Goal: Task Accomplishment & Management: Manage account settings

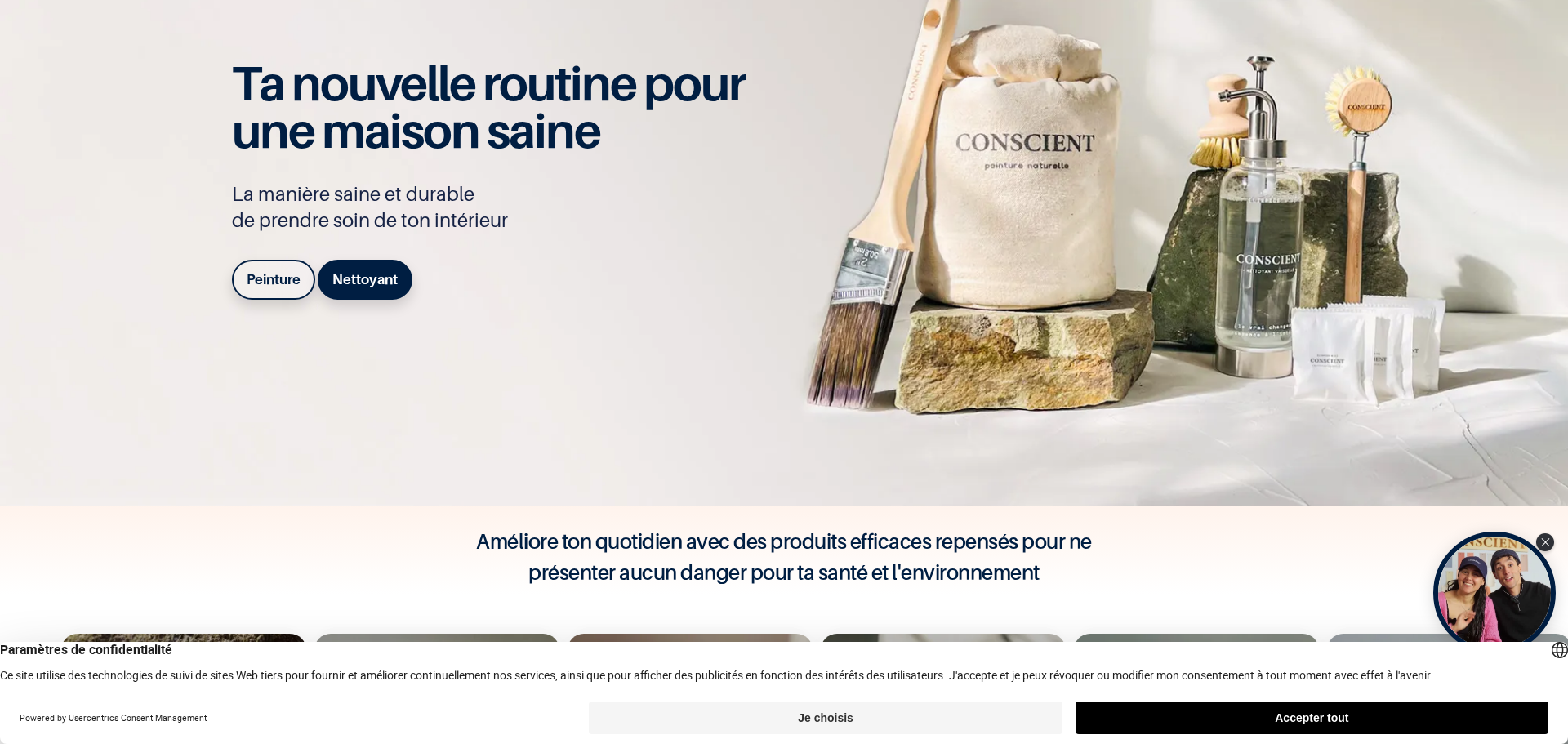
scroll to position [245, 0]
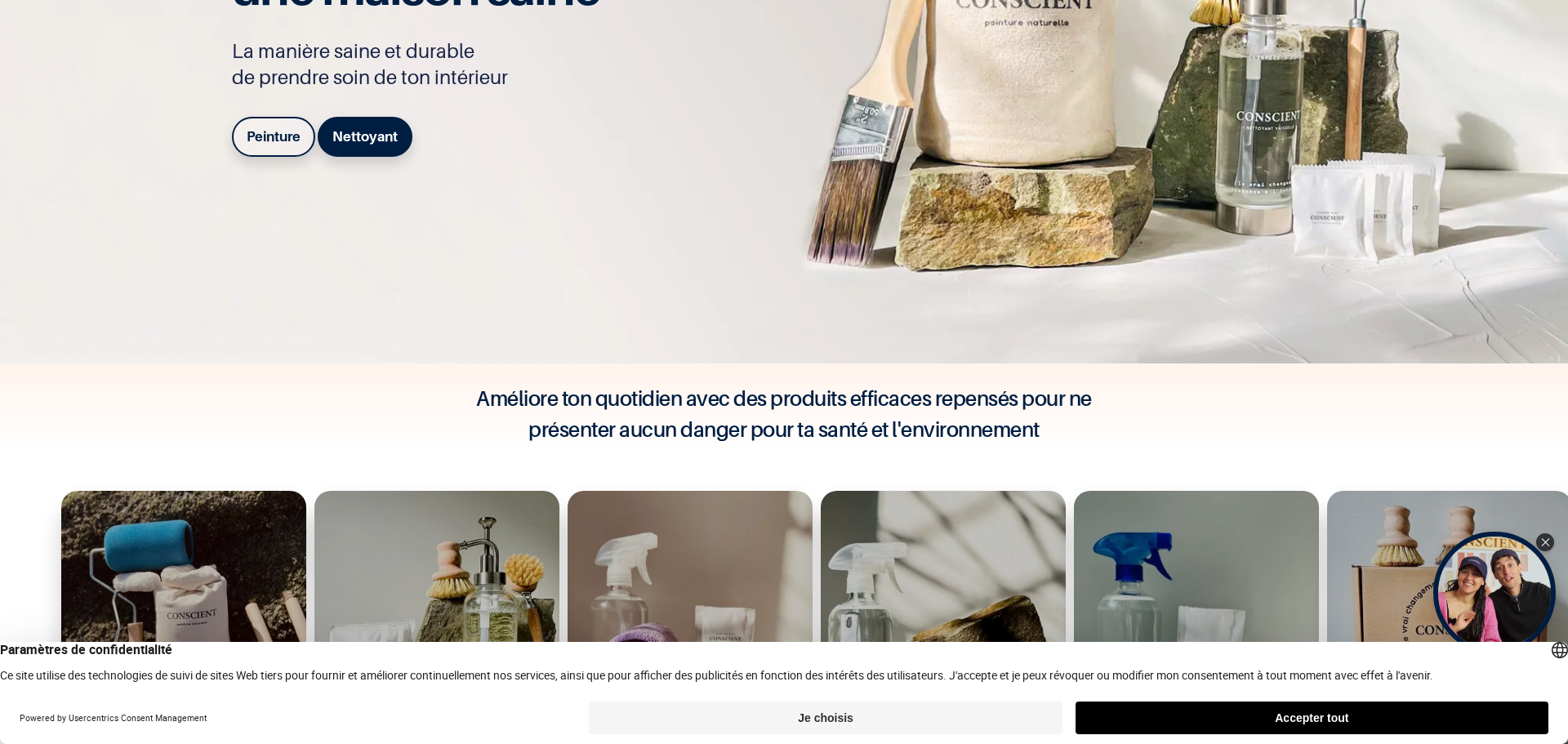
click at [1313, 711] on button "Accepter tout" at bounding box center [1312, 717] width 473 height 32
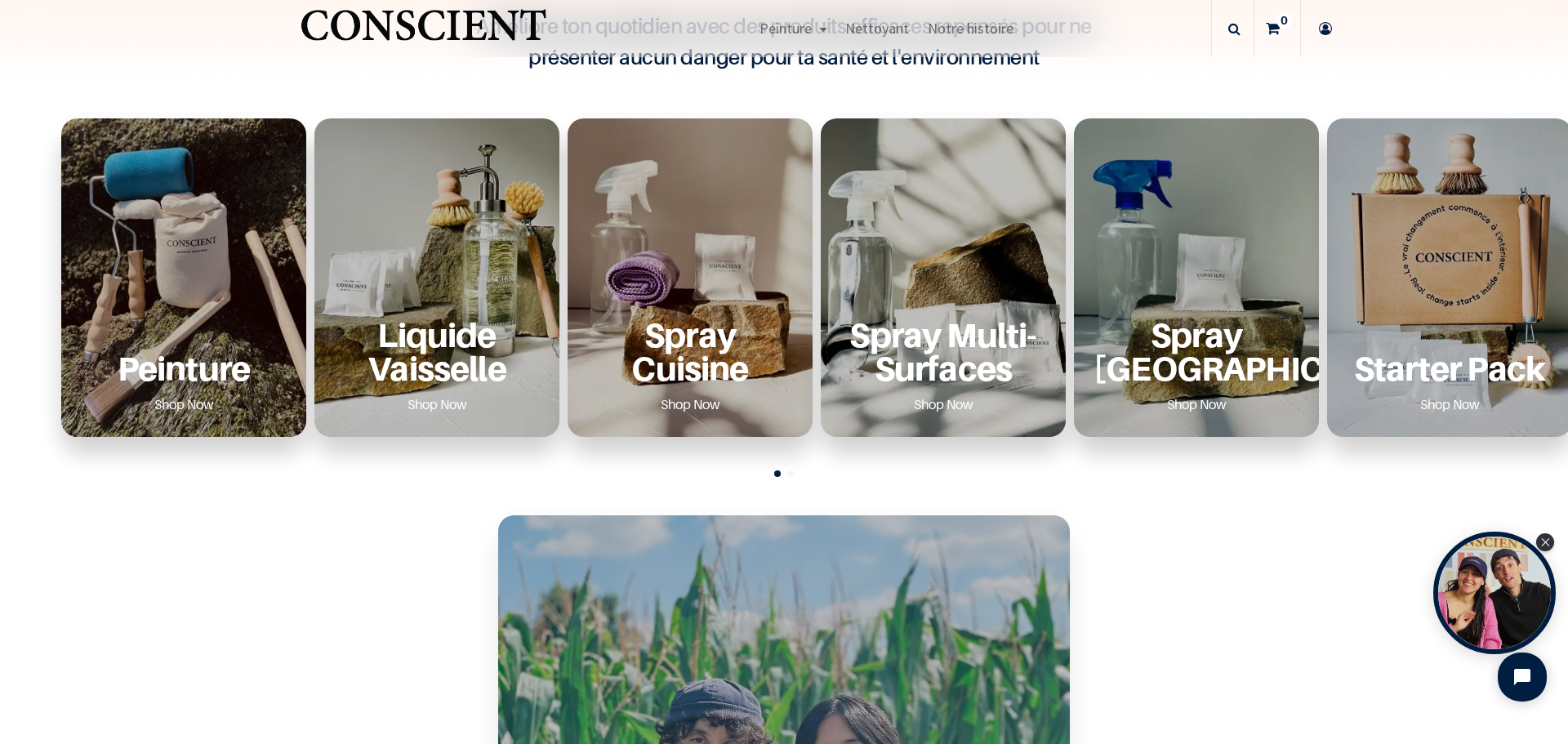
scroll to position [653, 0]
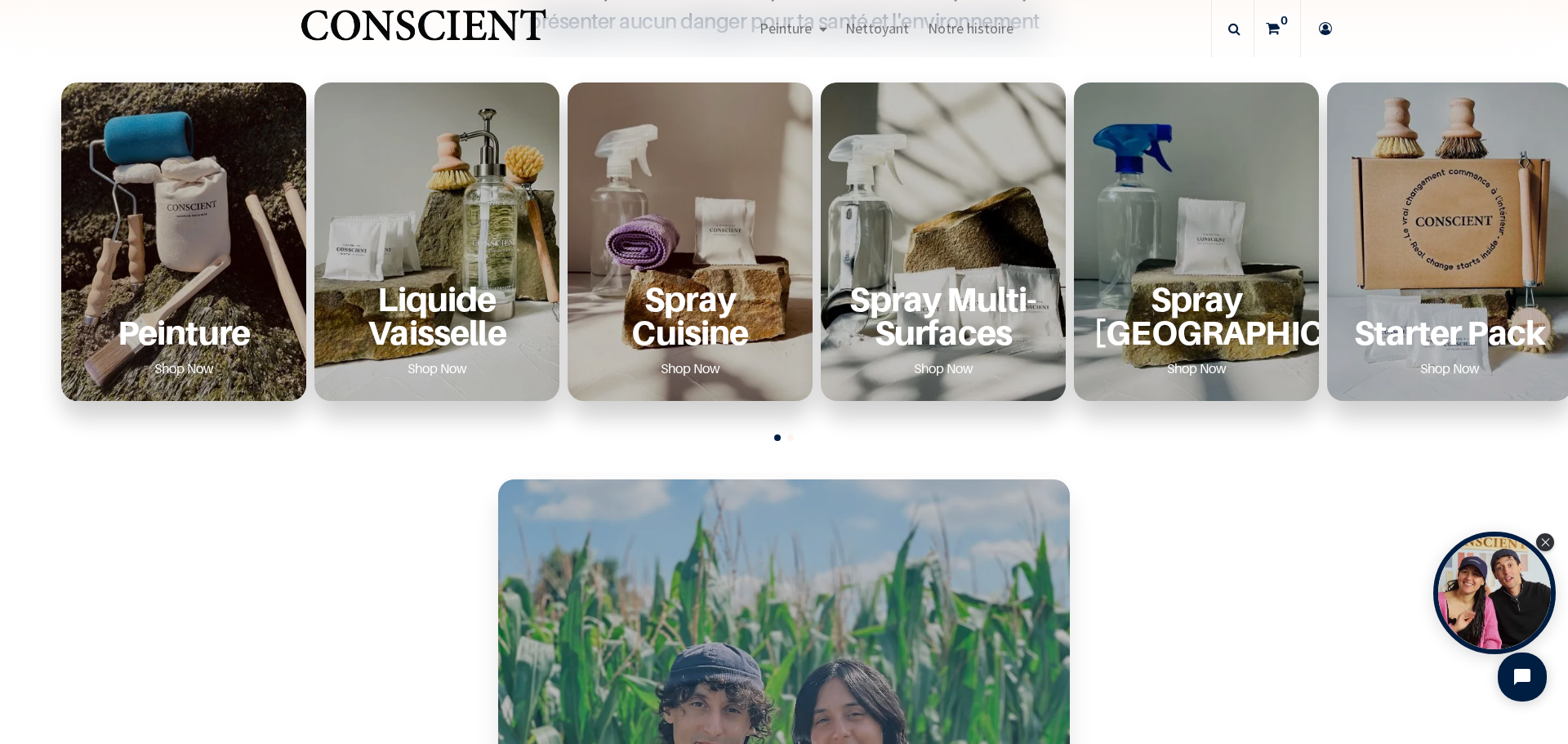
click at [1219, 317] on p "Spray [GEOGRAPHIC_DATA]" at bounding box center [1196, 316] width 205 height 68
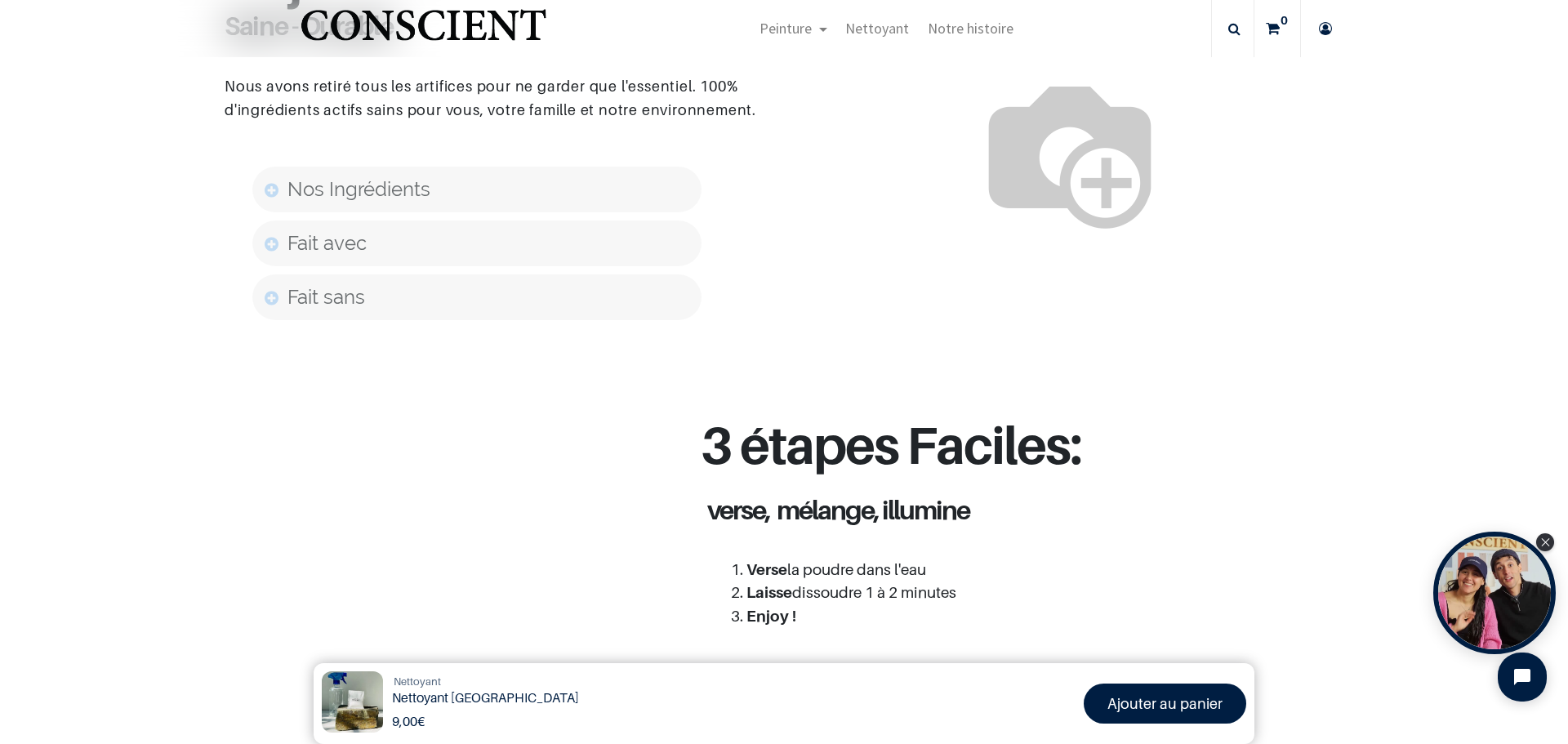
scroll to position [753, 0]
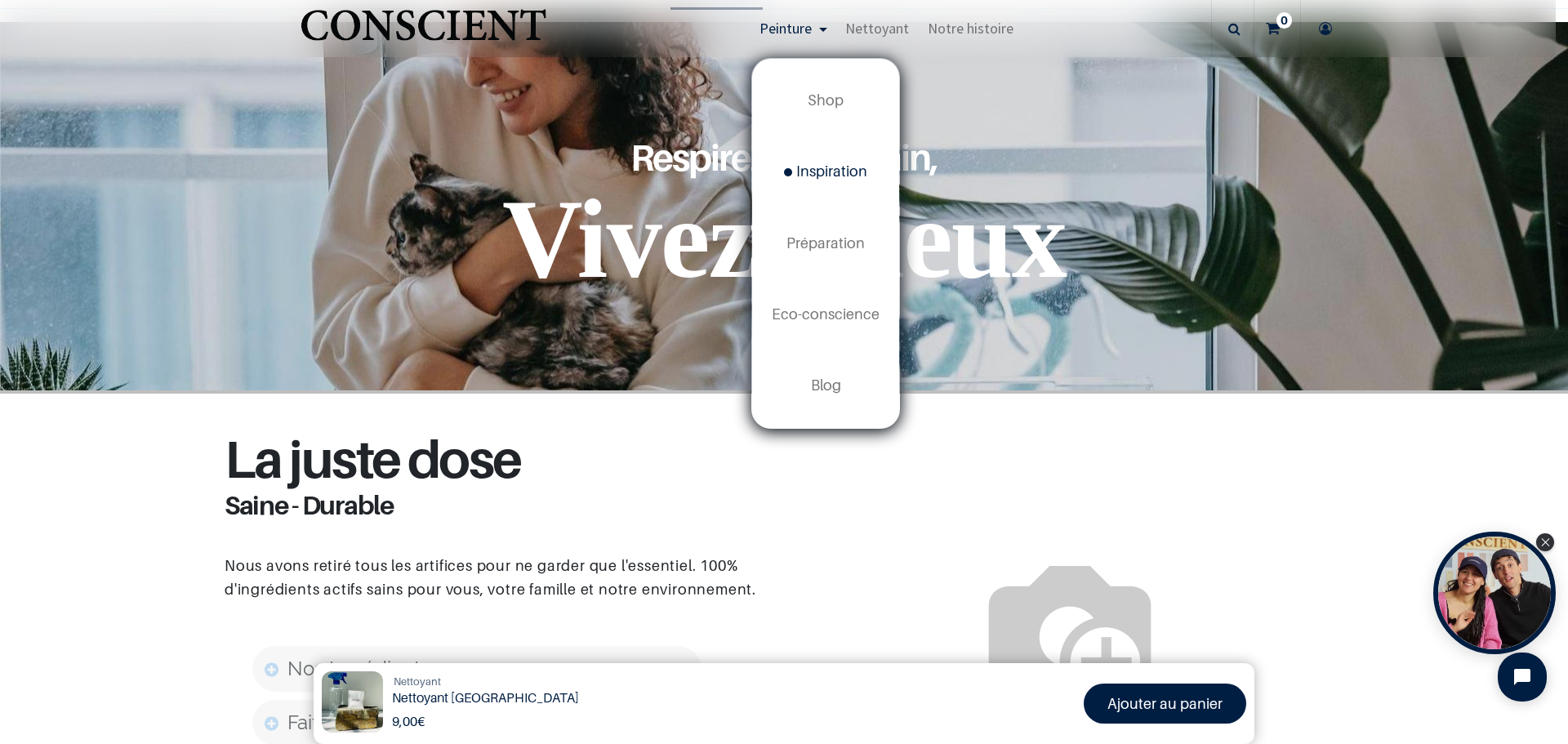
click at [828, 168] on span "Inspiration" at bounding box center [826, 170] width 83 height 17
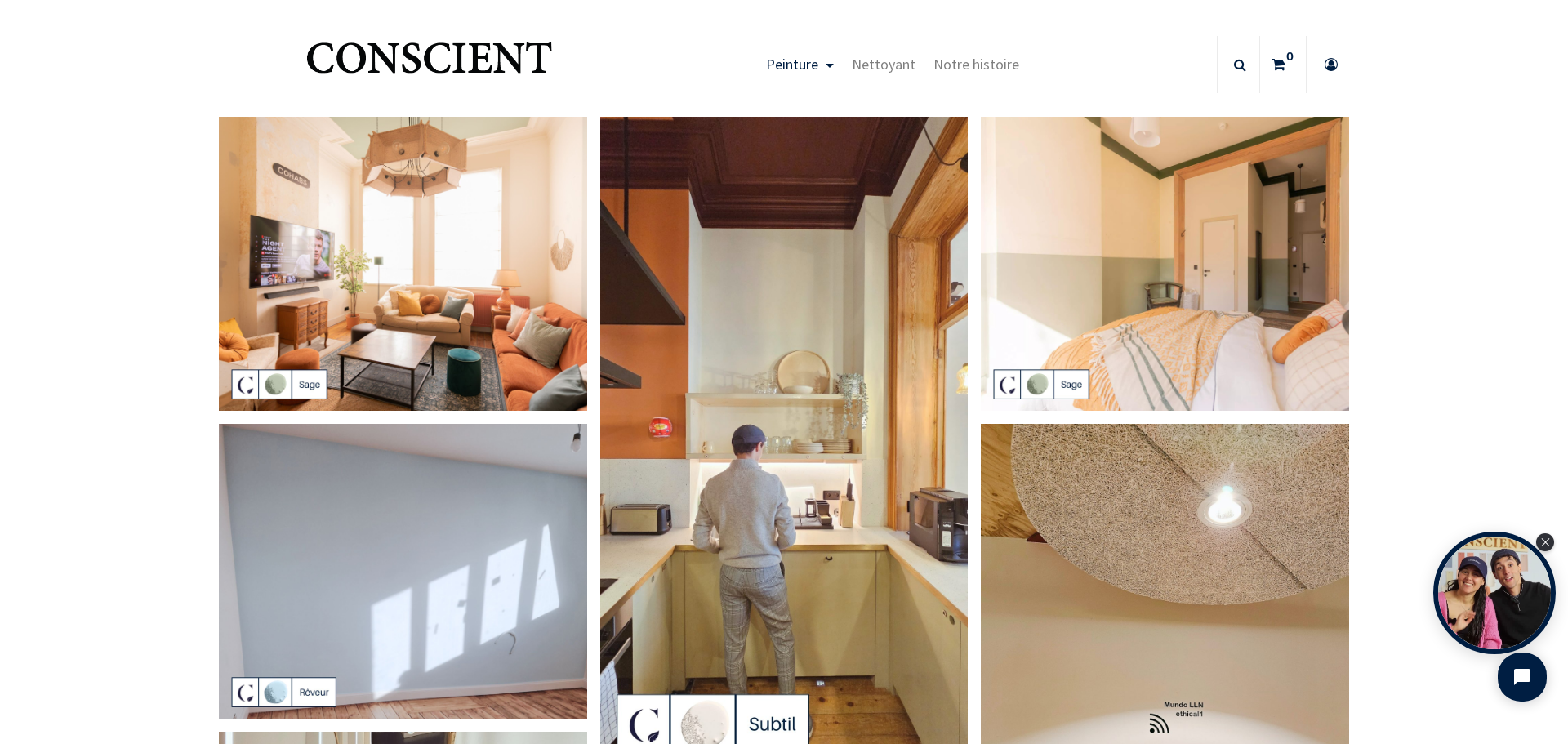
click at [506, 208] on img at bounding box center [403, 264] width 369 height 294
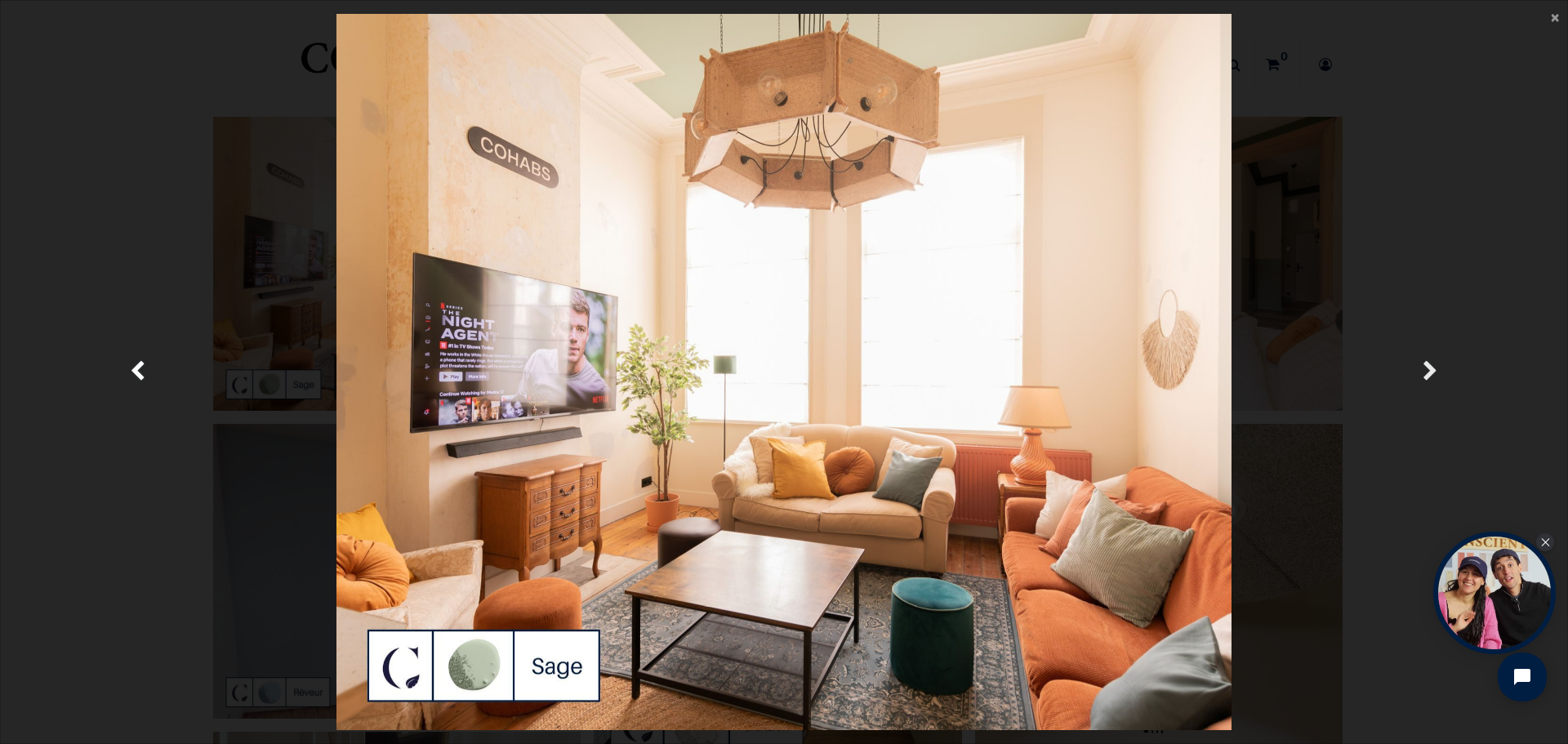
click at [1431, 368] on span "Suivante" at bounding box center [1431, 372] width 16 height 32
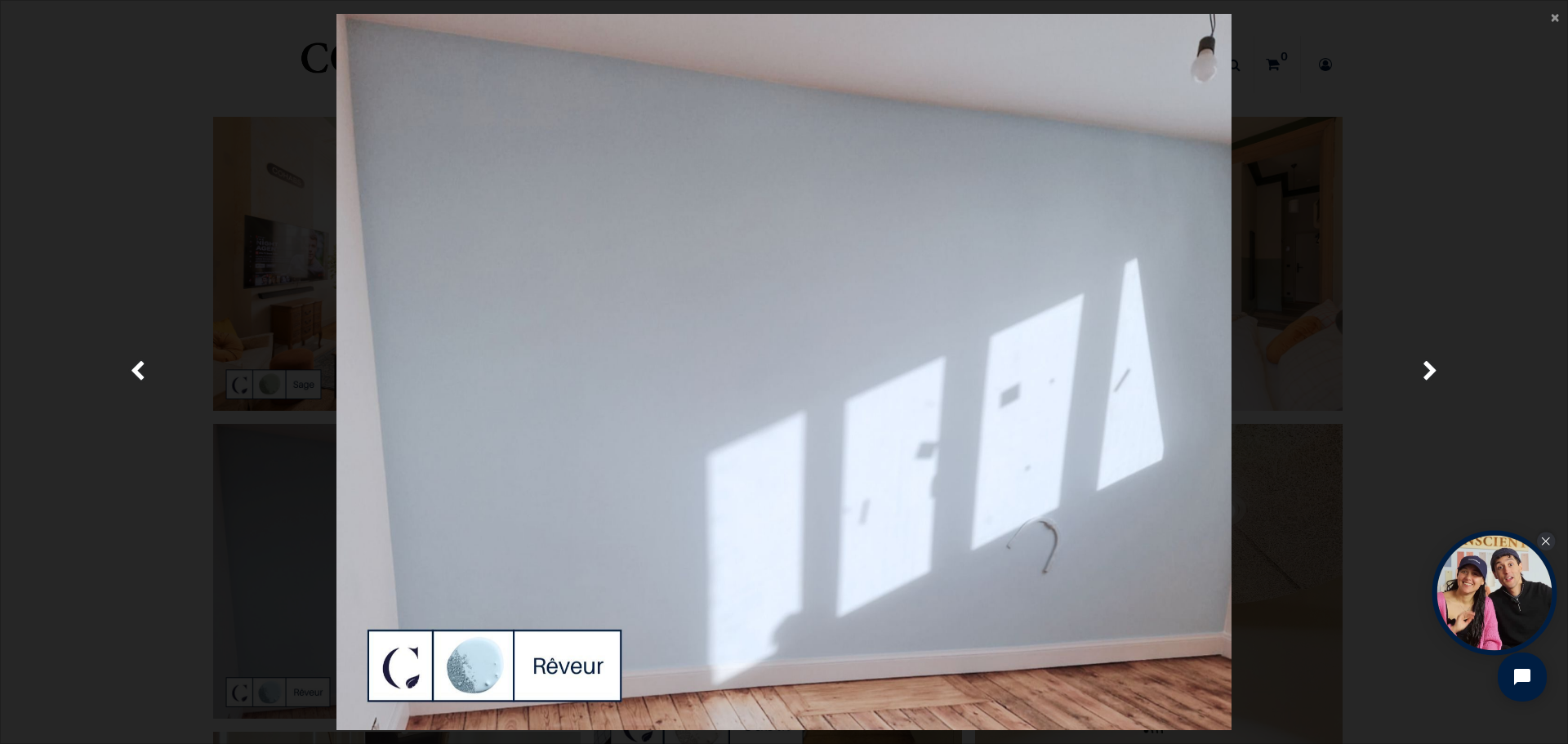
click at [1550, 540] on icon "Close Tolstoy widget" at bounding box center [1546, 541] width 9 height 8
click at [1422, 375] on link "Suivante" at bounding box center [1431, 372] width 228 height 716
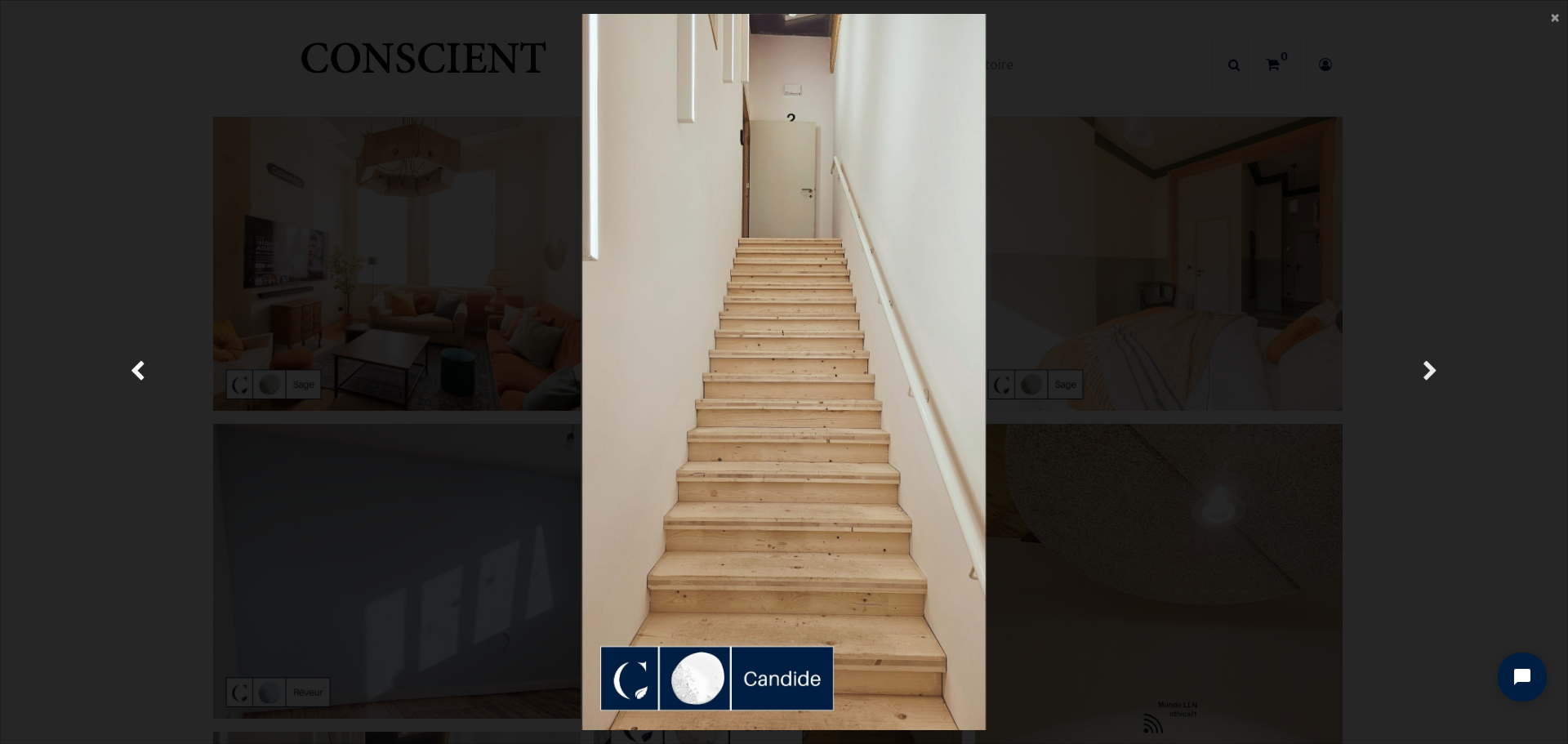
click at [1422, 375] on link "Suivante" at bounding box center [1431, 372] width 228 height 716
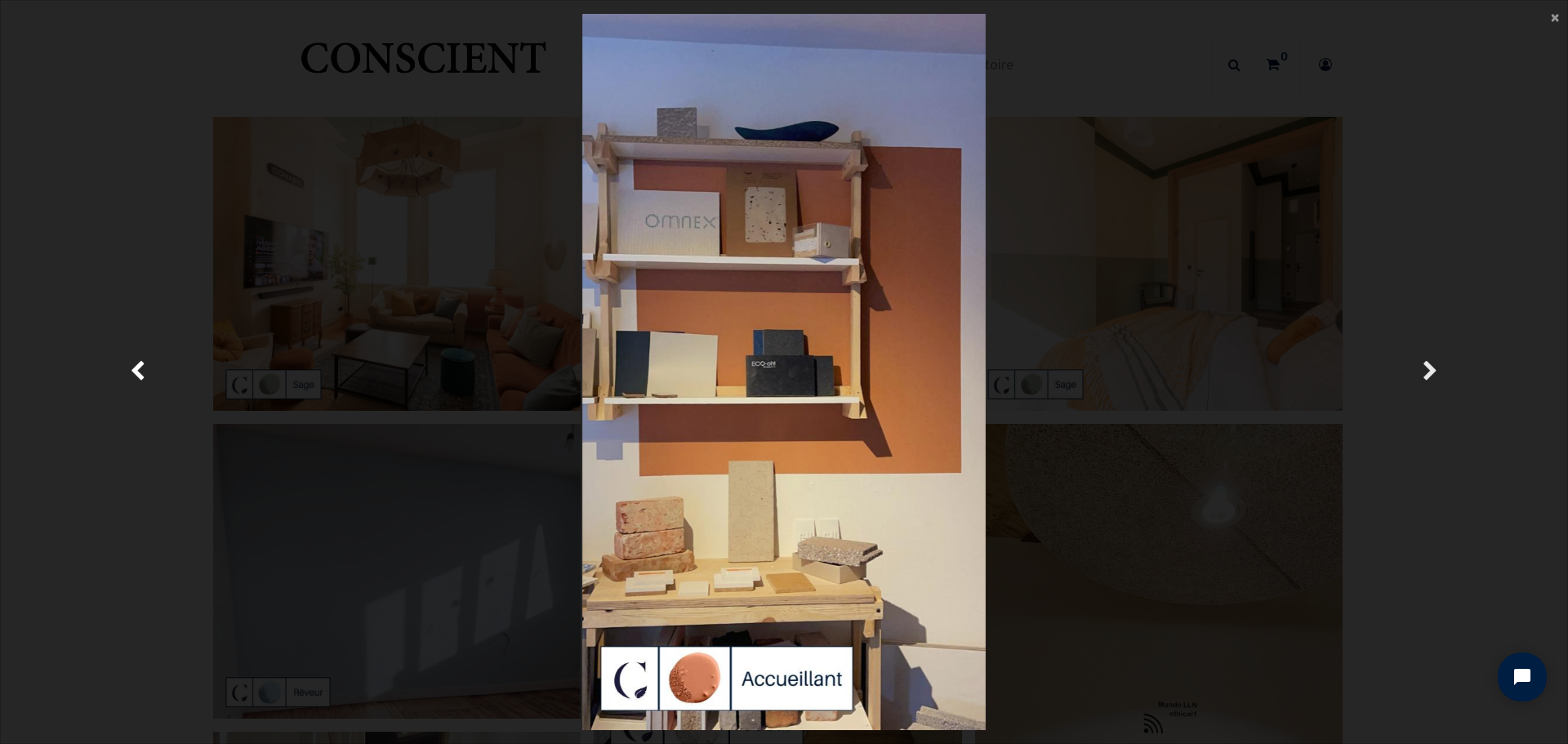
click at [1422, 375] on link "Suivante" at bounding box center [1431, 372] width 228 height 716
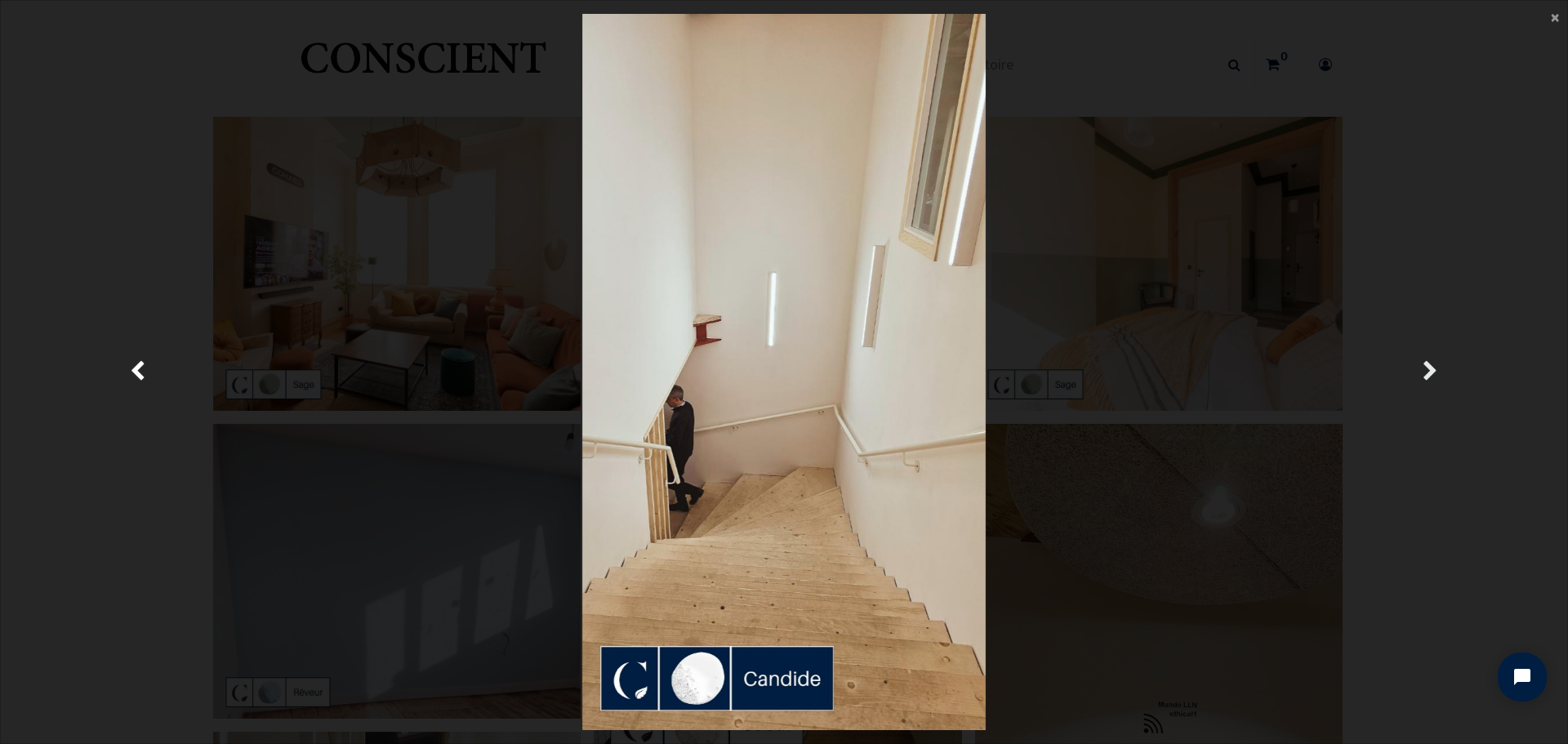
click at [1422, 375] on link "Suivante" at bounding box center [1431, 372] width 228 height 716
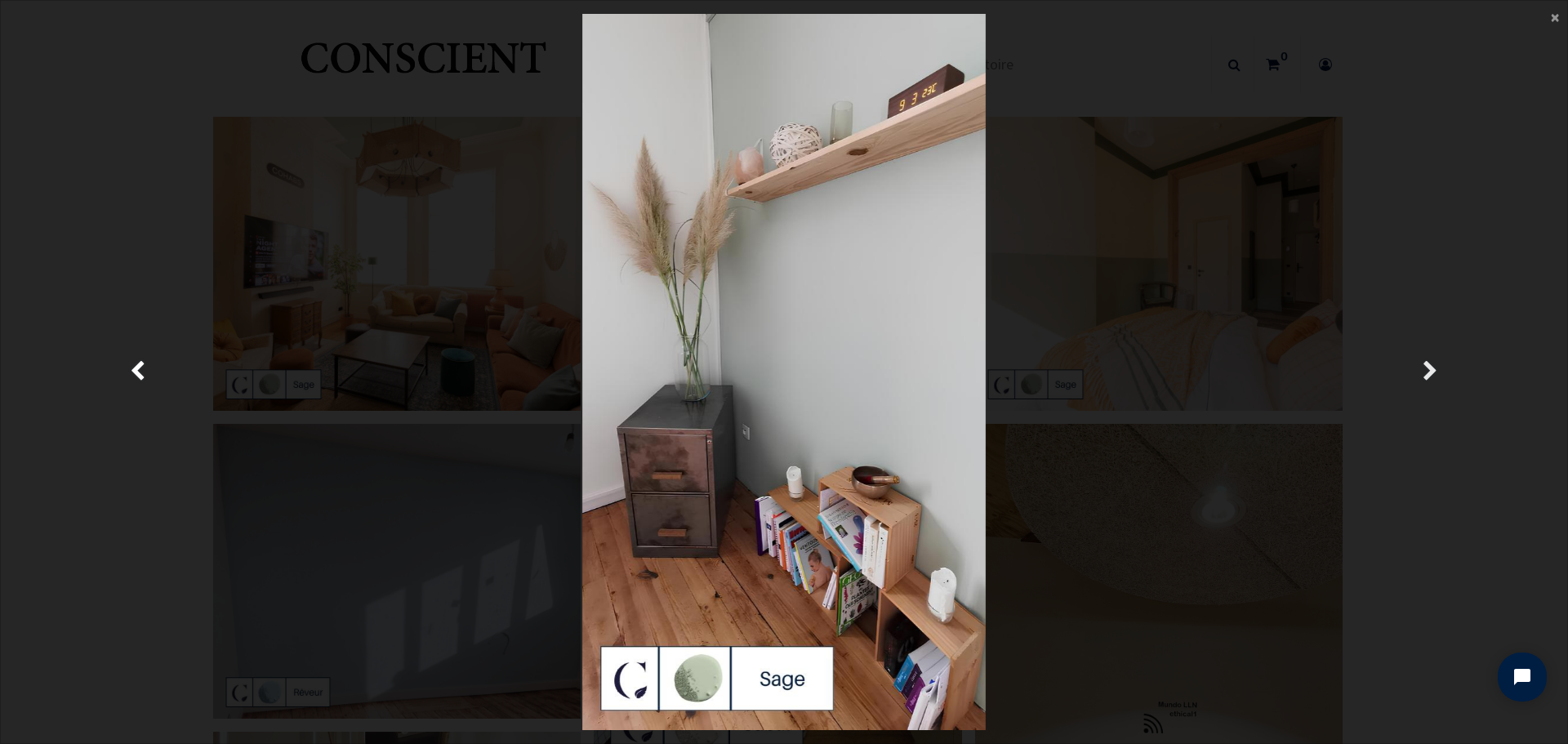
click at [1422, 375] on link "Suivante" at bounding box center [1431, 372] width 228 height 716
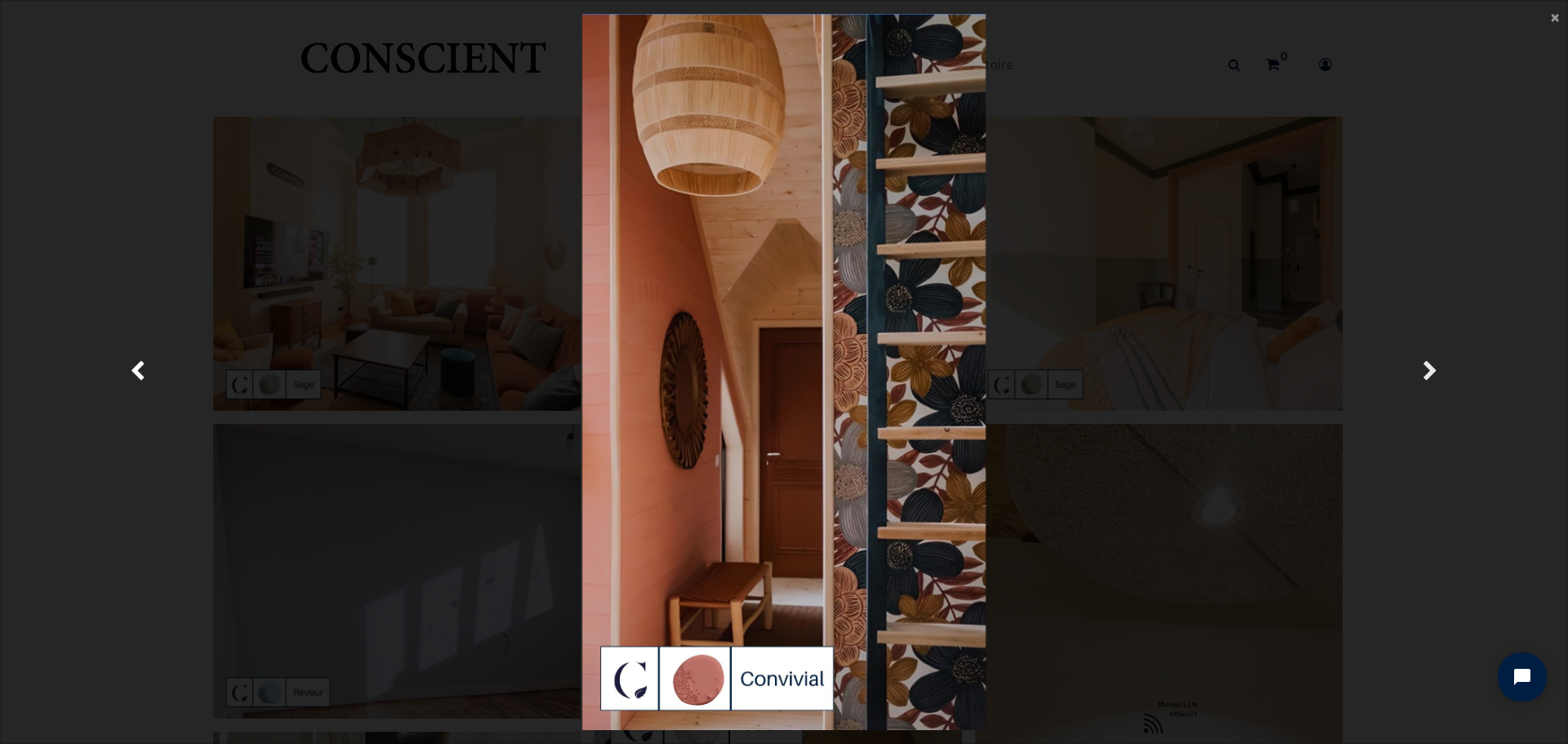
click at [1422, 375] on link "Suivante" at bounding box center [1431, 372] width 228 height 716
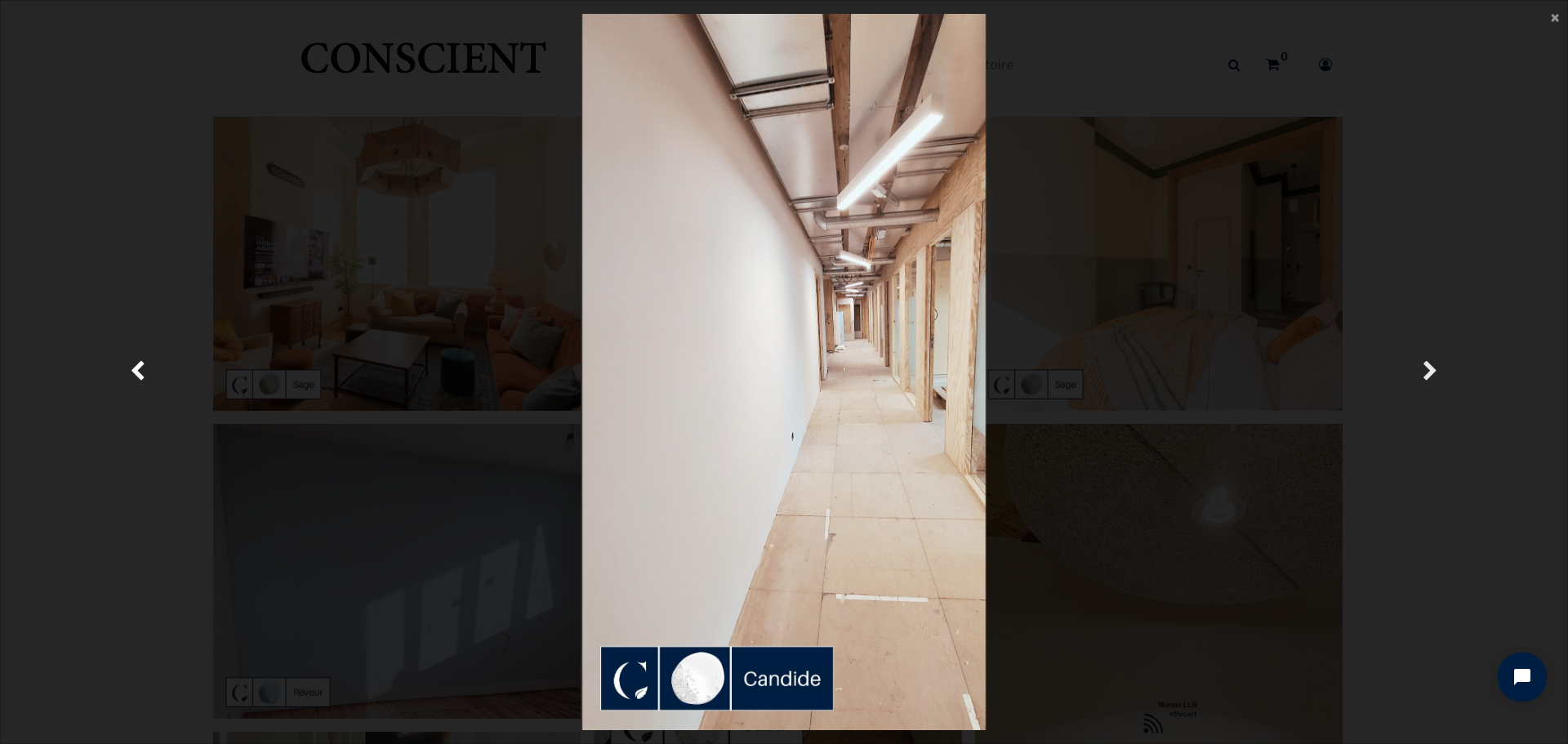
click at [1422, 375] on link "Suivante" at bounding box center [1431, 372] width 228 height 716
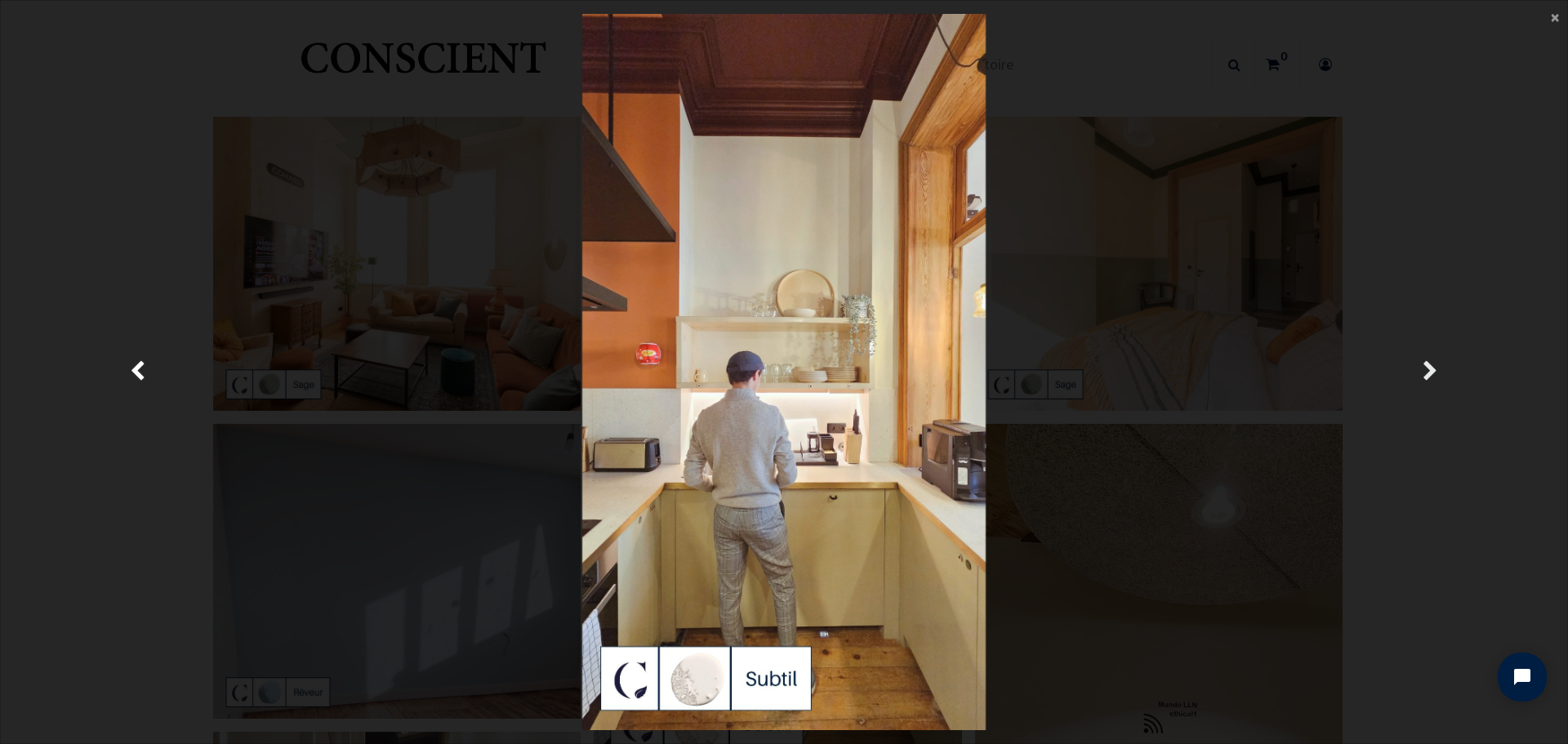
click at [1422, 375] on link "Suivante" at bounding box center [1431, 372] width 228 height 716
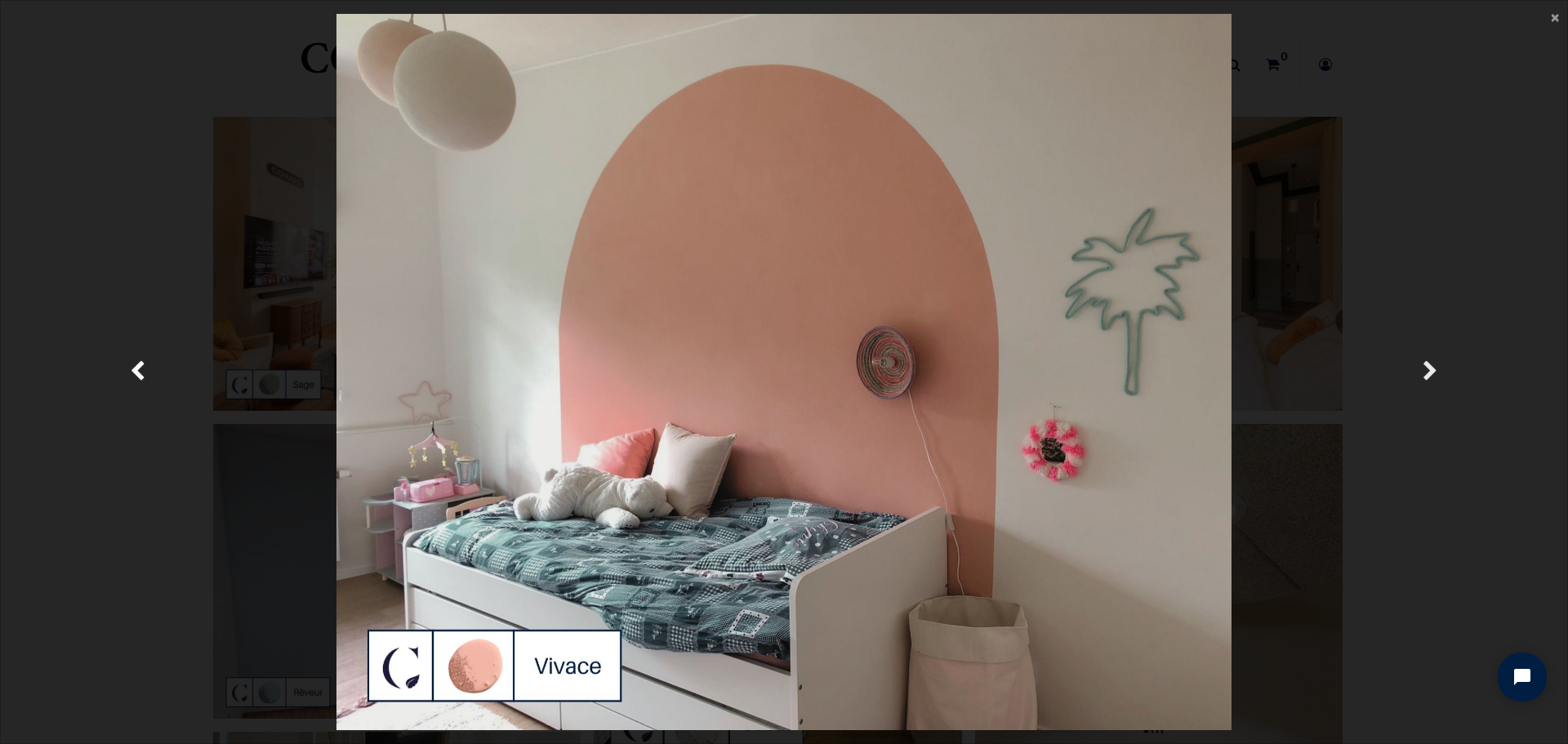
click at [1422, 375] on link "Suivante" at bounding box center [1431, 372] width 228 height 716
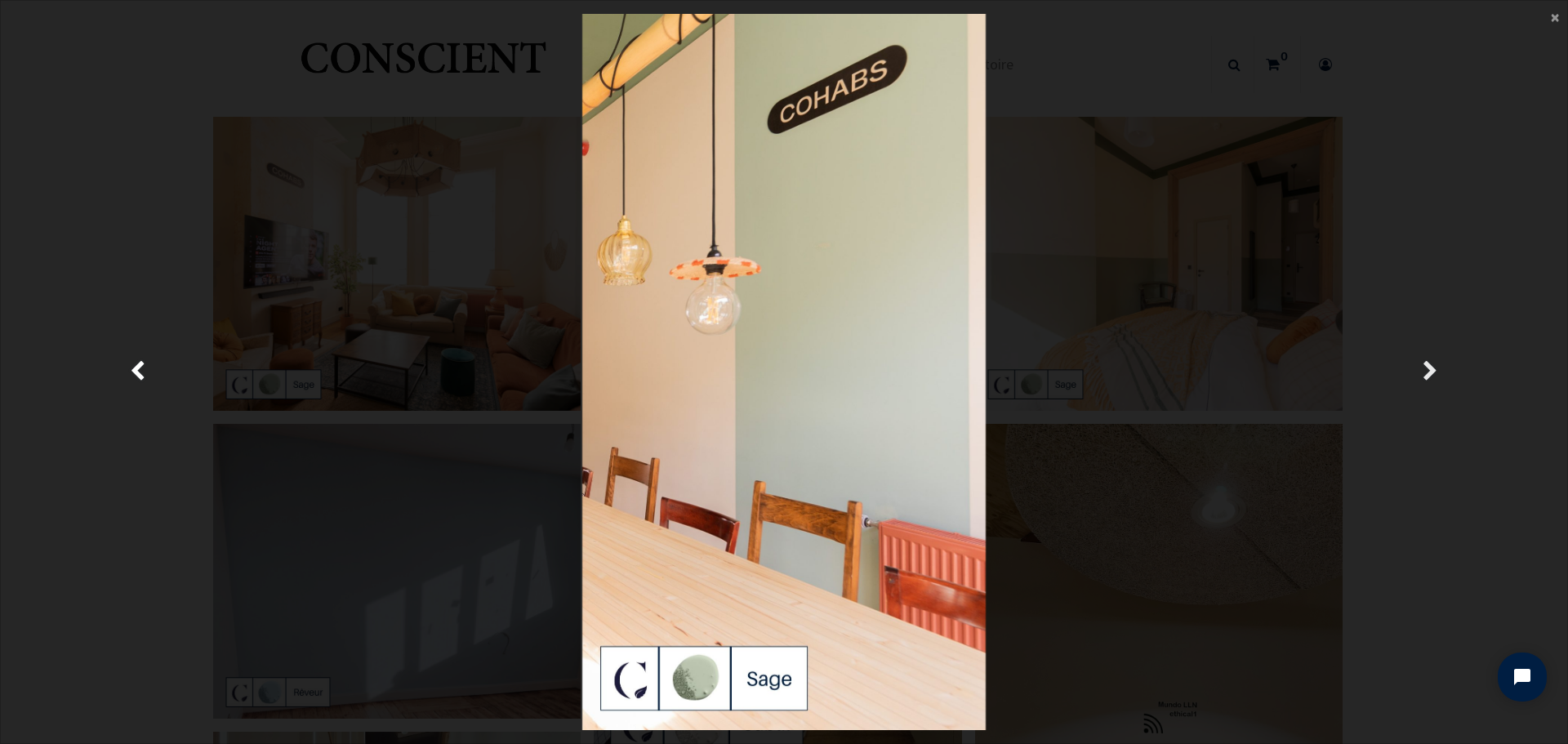
click at [1419, 375] on link "Suivante" at bounding box center [1431, 372] width 228 height 716
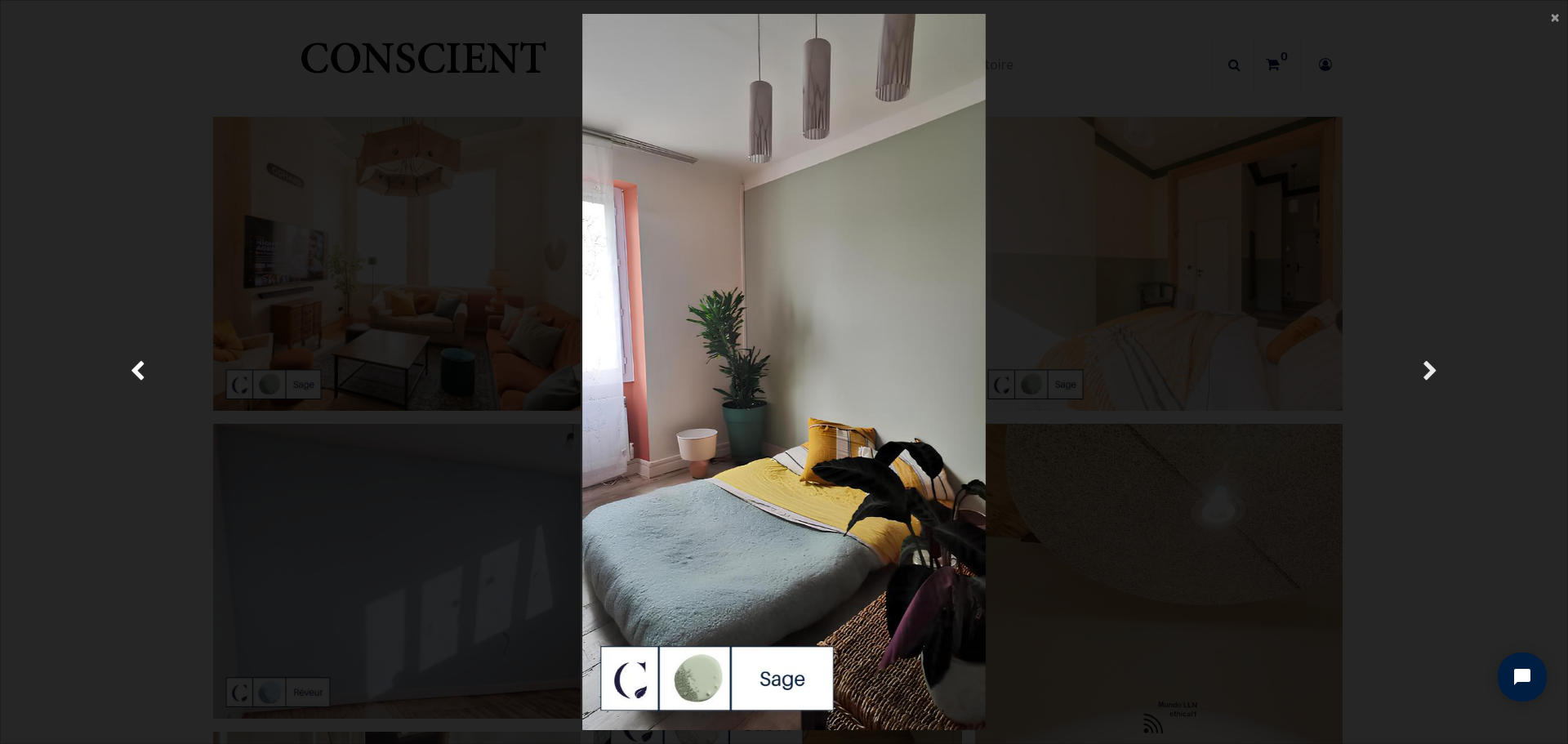
click at [1419, 375] on link "Suivante" at bounding box center [1431, 372] width 228 height 716
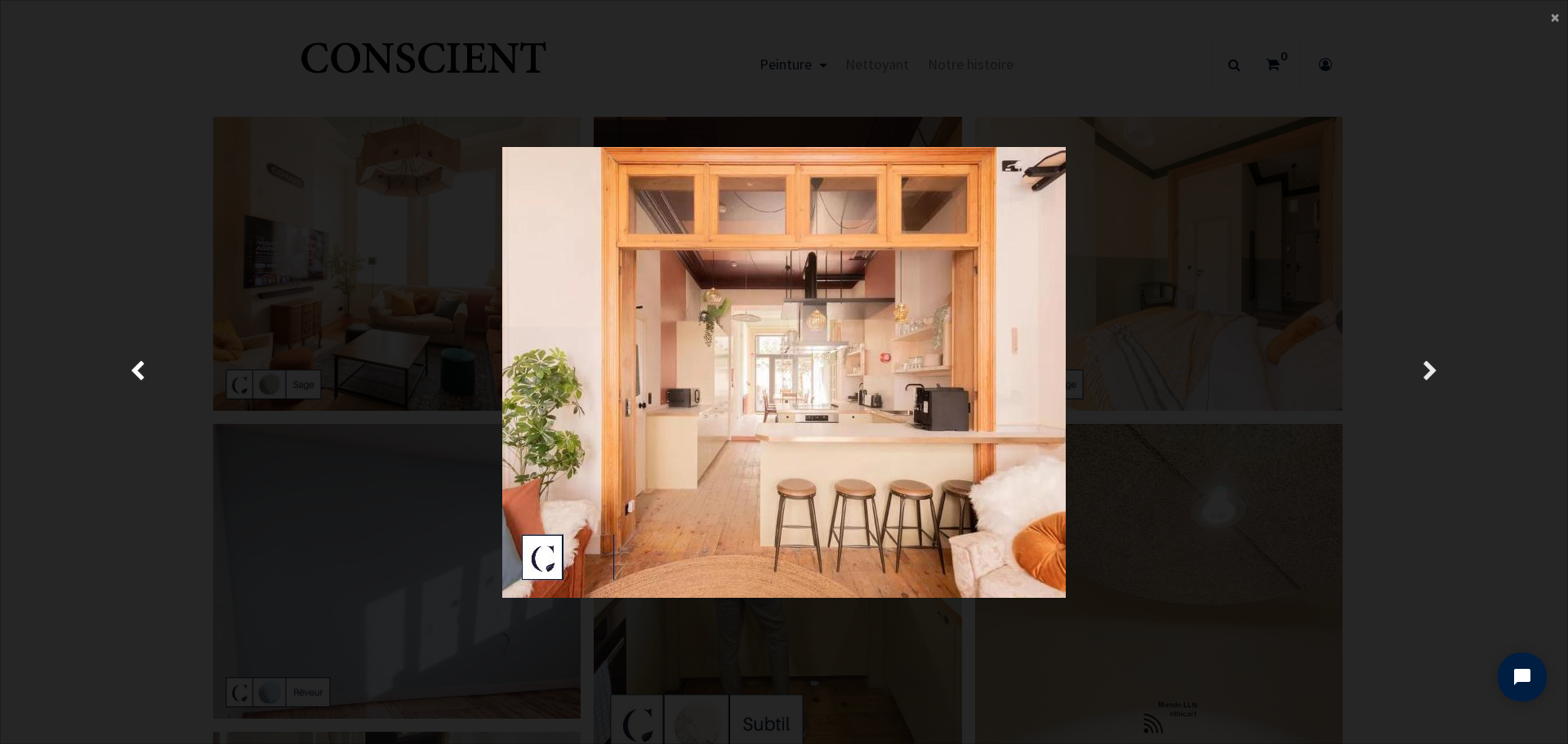
click at [1419, 375] on link "Suivante" at bounding box center [1431, 372] width 228 height 716
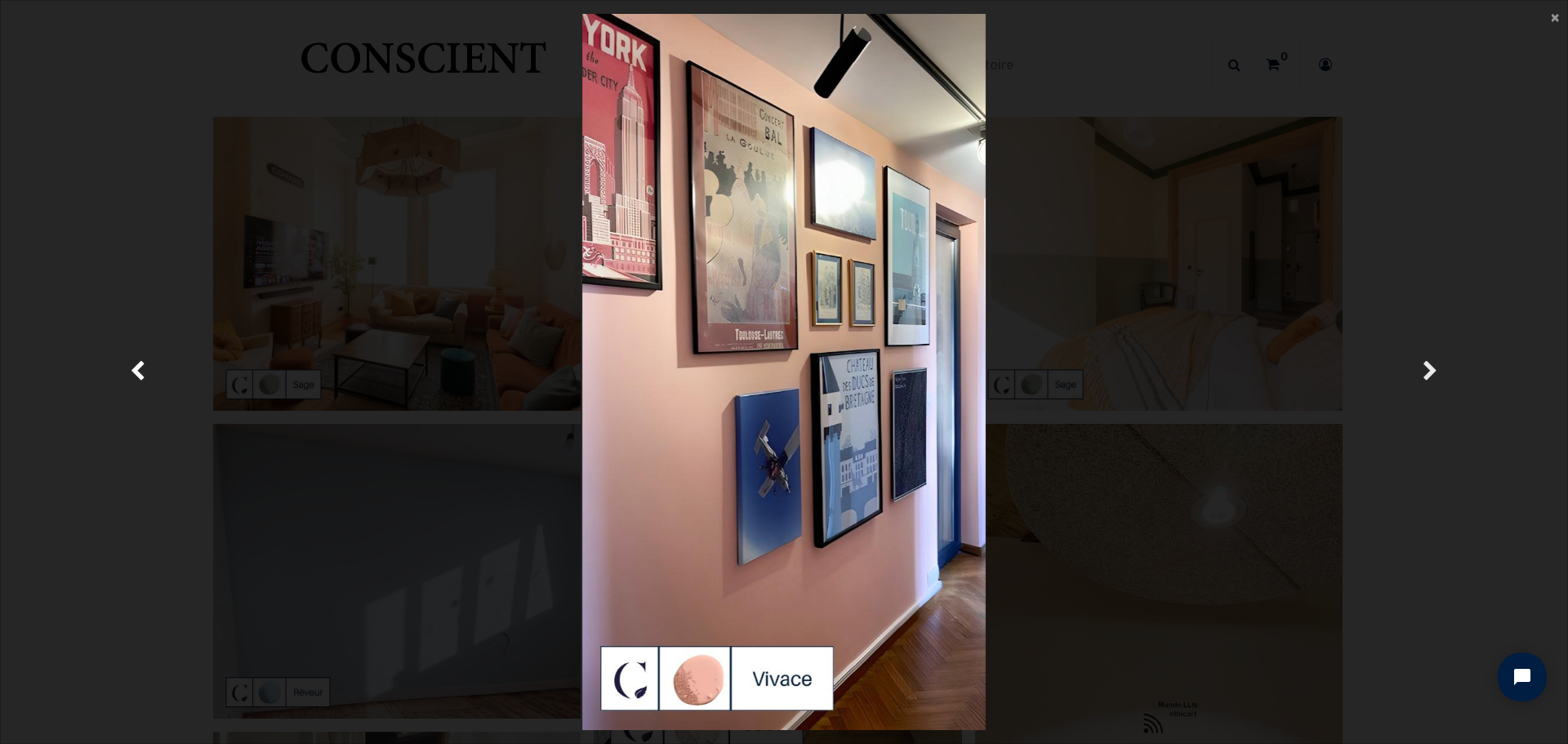
click at [1419, 375] on link "Suivante" at bounding box center [1431, 372] width 228 height 716
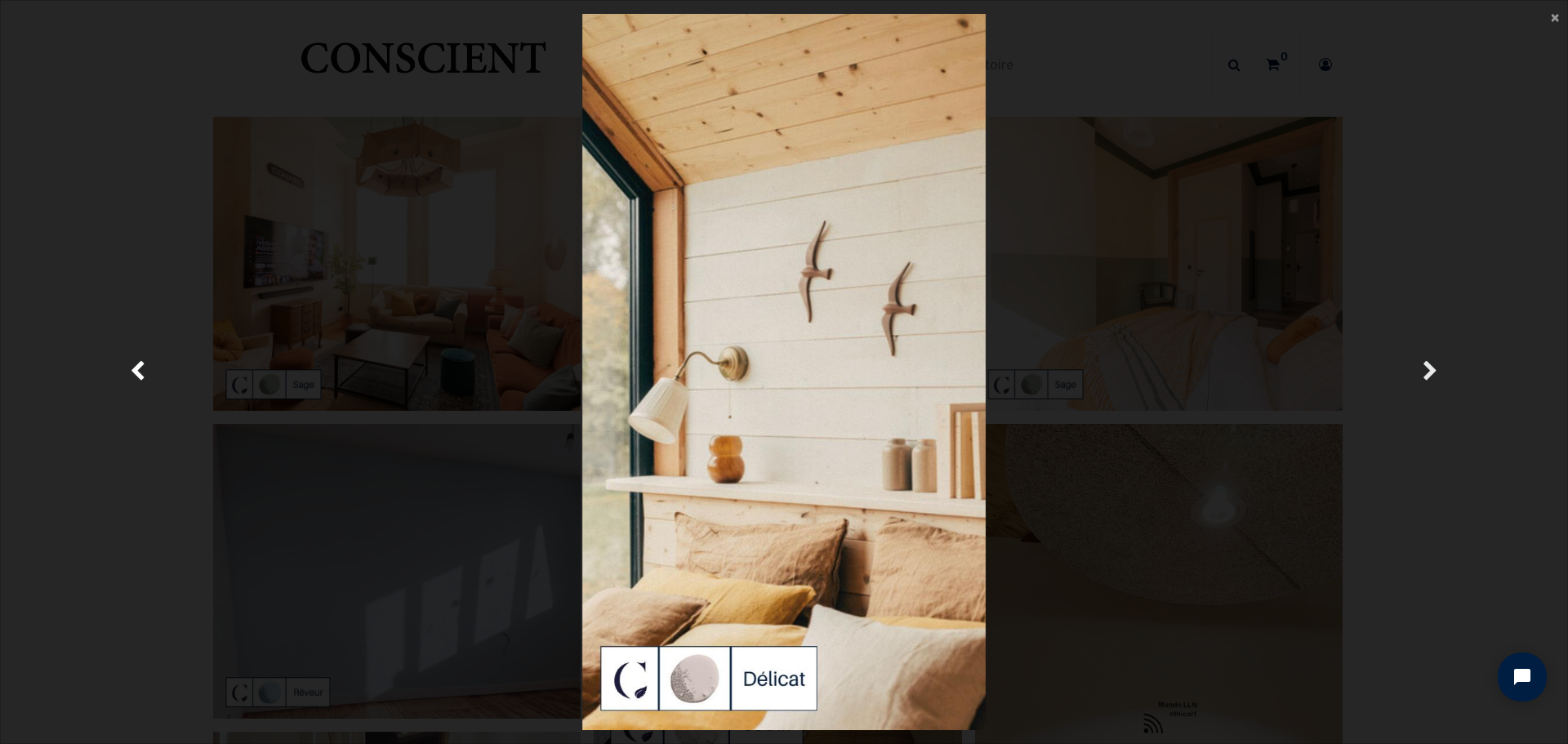
click at [1419, 375] on link "Suivante" at bounding box center [1431, 372] width 228 height 716
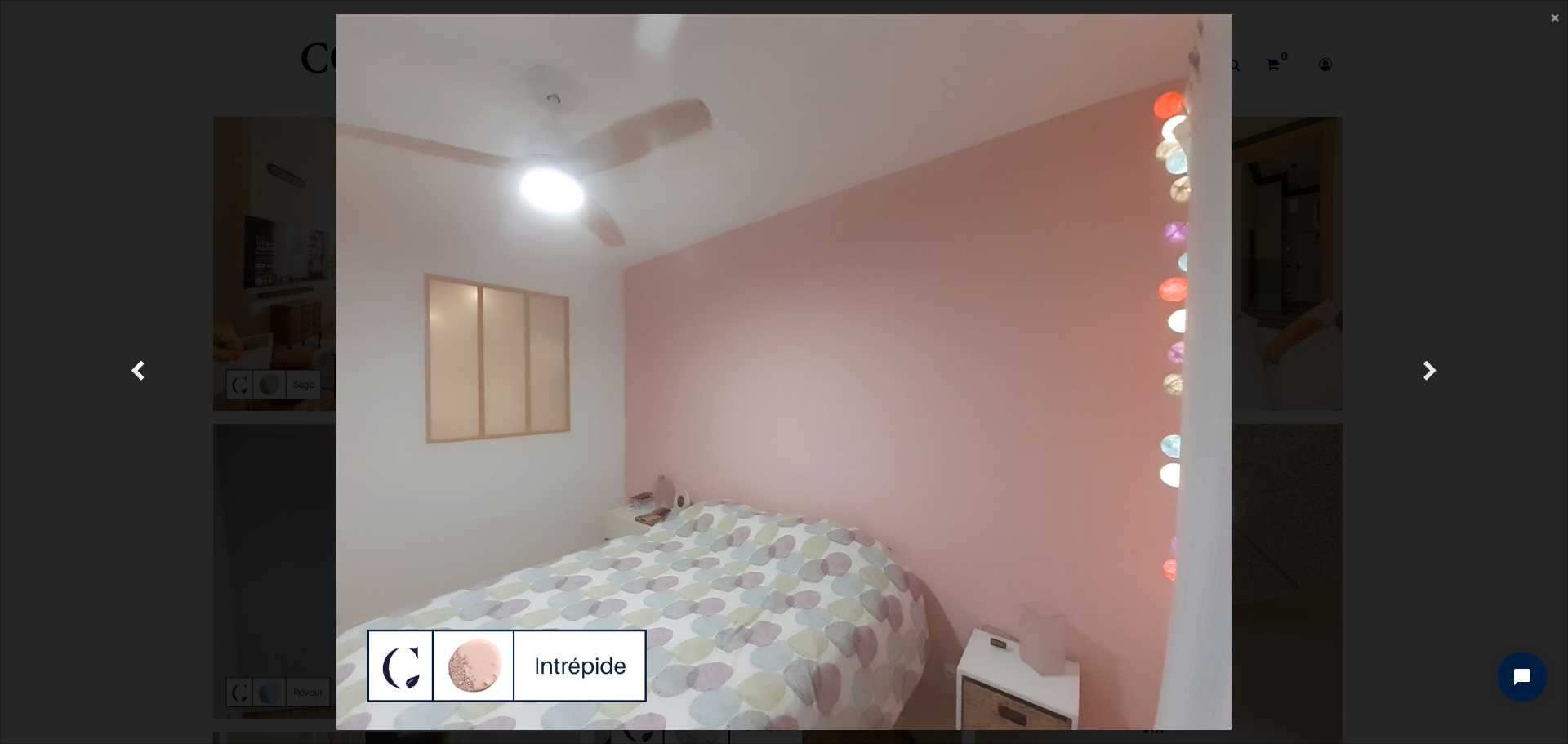
click at [1419, 375] on link "Suivante" at bounding box center [1431, 372] width 228 height 716
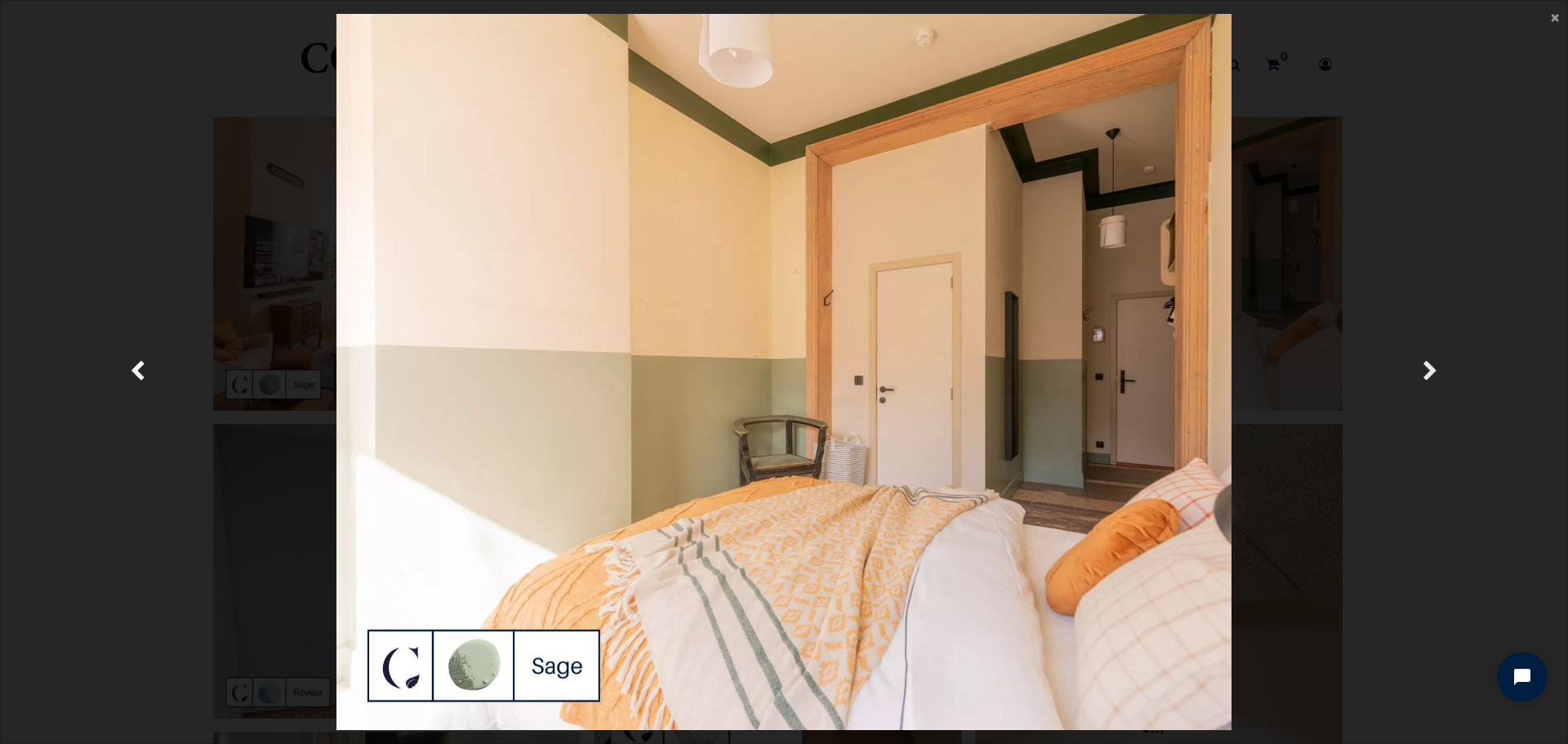
click at [1419, 375] on link "Suivante" at bounding box center [1431, 372] width 228 height 716
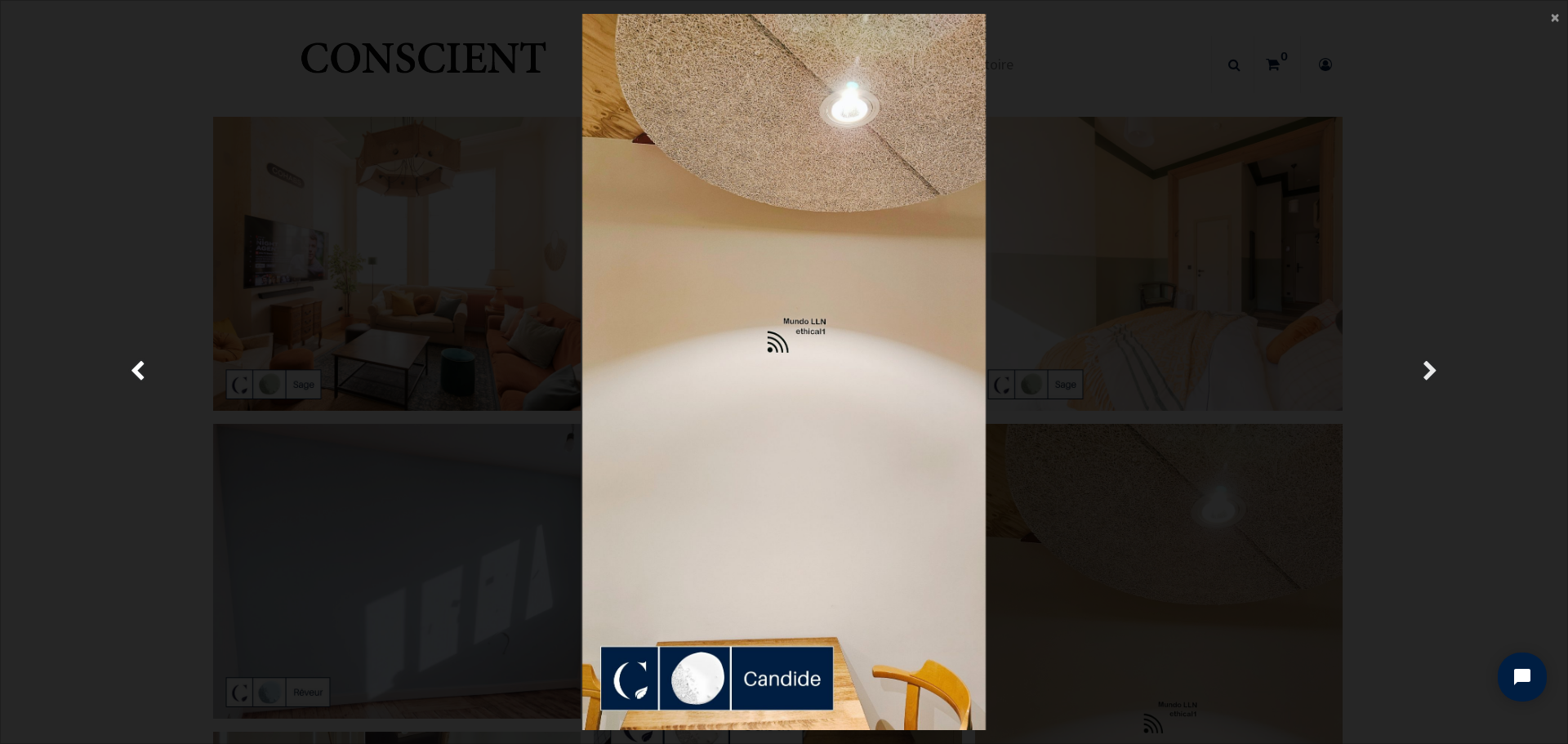
click at [1419, 375] on link "Suivante" at bounding box center [1431, 372] width 228 height 716
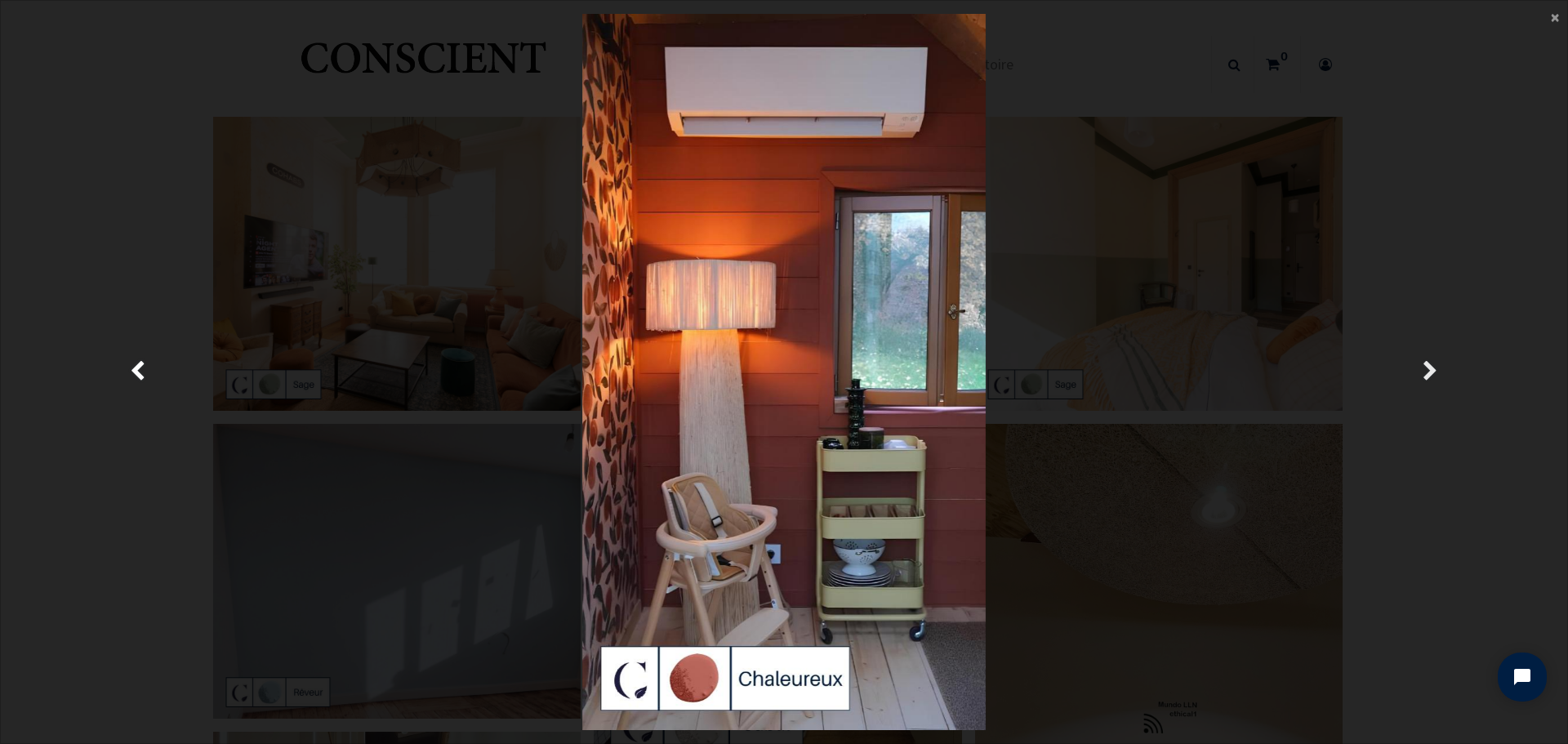
click at [1419, 375] on link "Suivante" at bounding box center [1431, 372] width 228 height 716
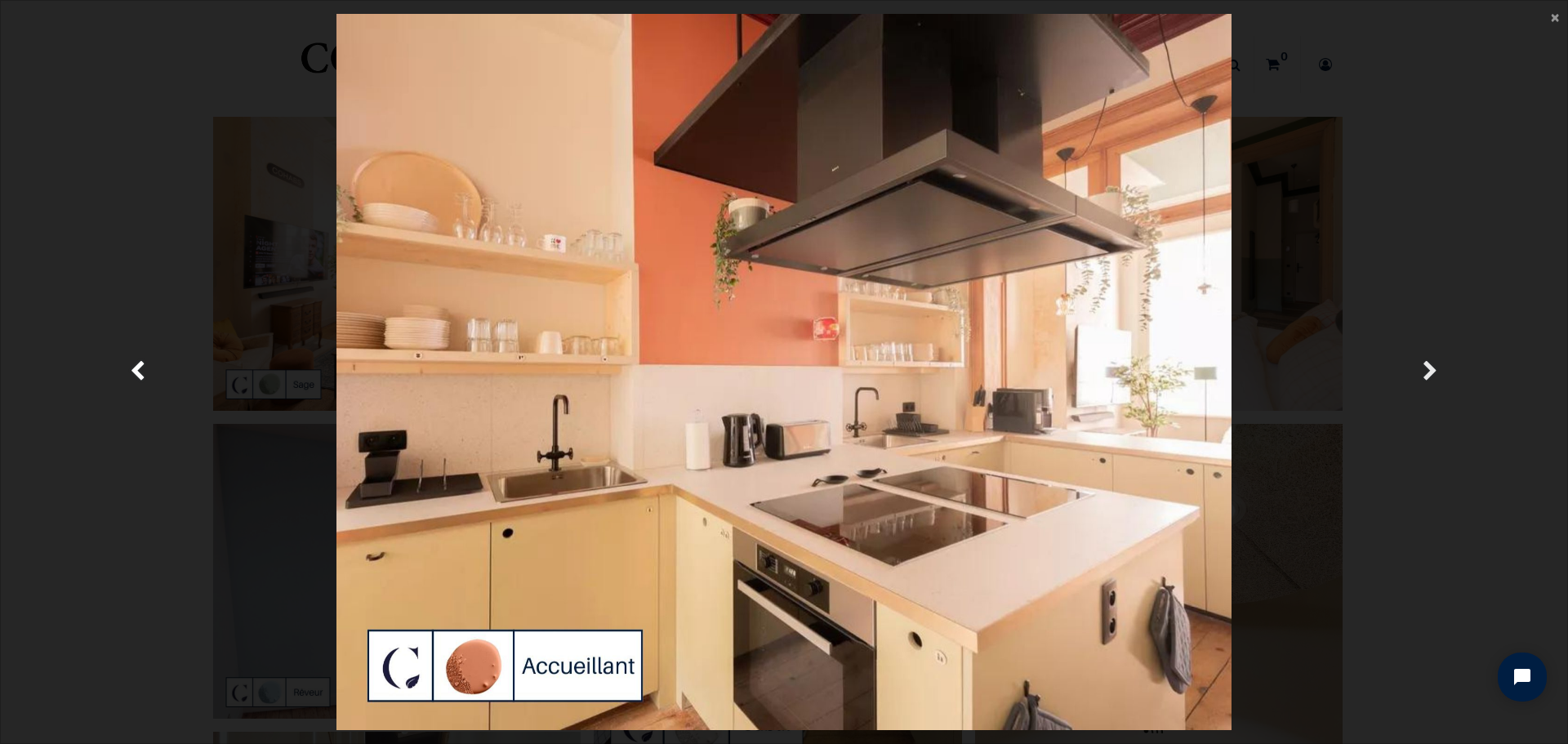
click at [1419, 375] on link "Suivante" at bounding box center [1431, 372] width 228 height 716
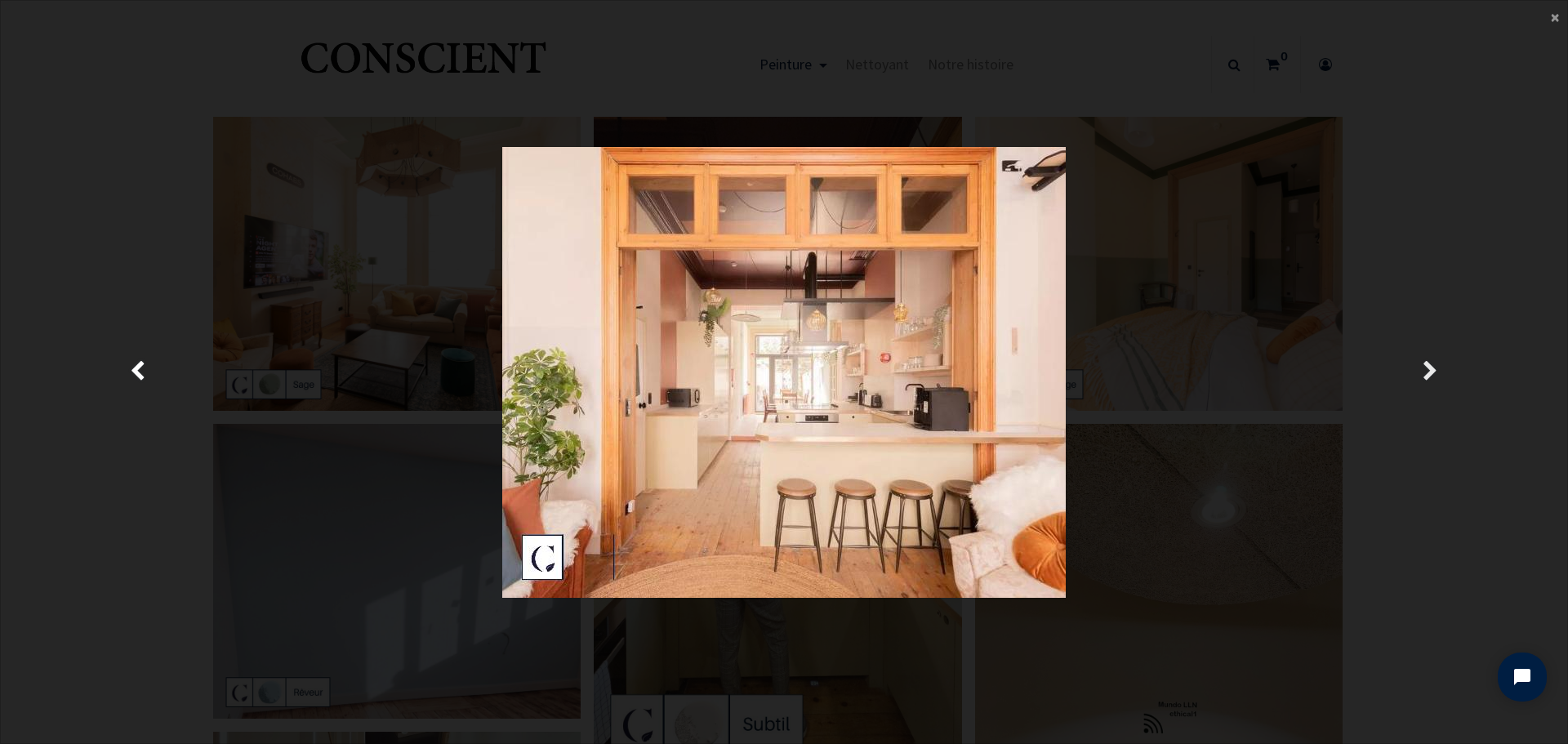
click at [1419, 375] on link "Suivante" at bounding box center [1431, 372] width 228 height 716
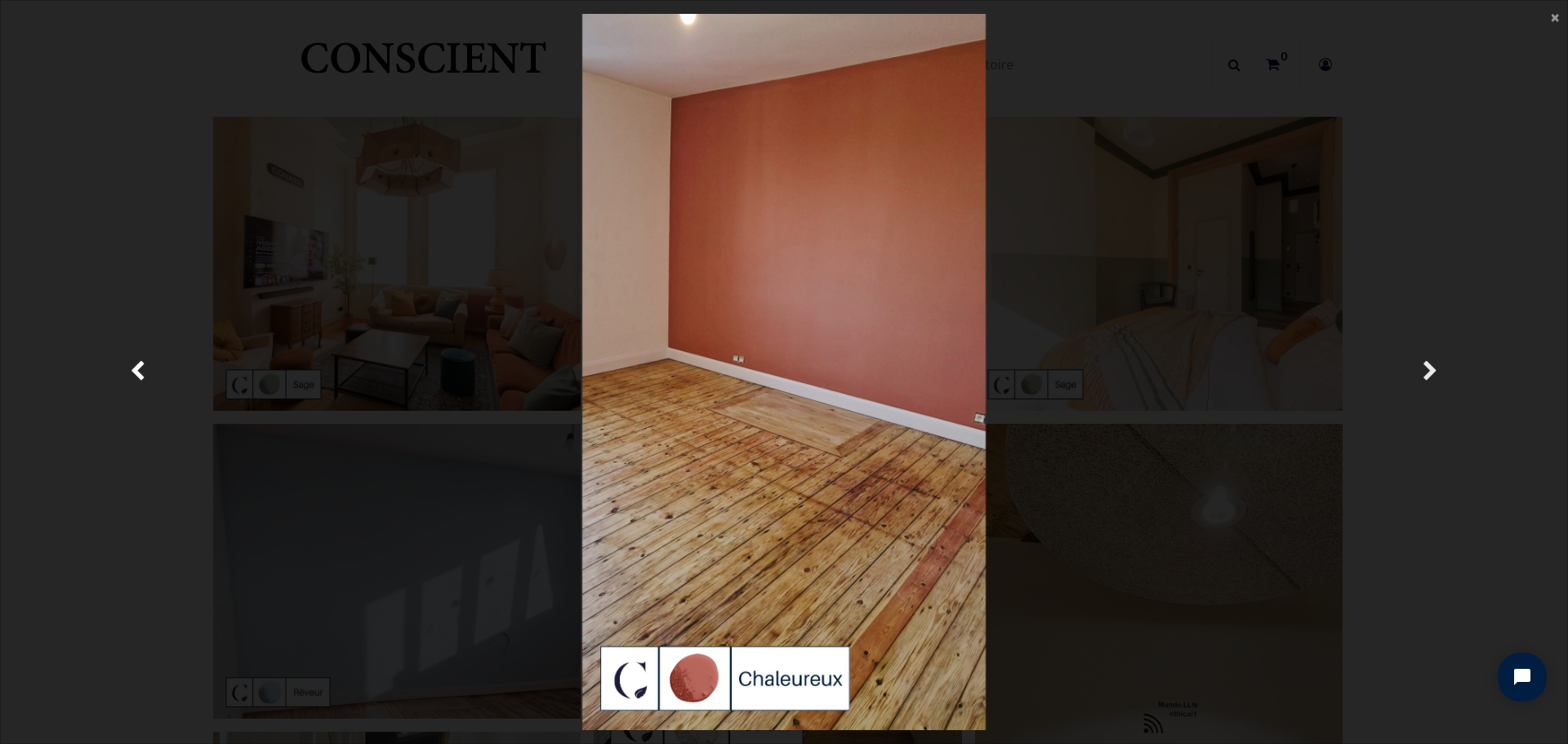
click at [1469, 298] on link "Suivante" at bounding box center [1431, 372] width 228 height 716
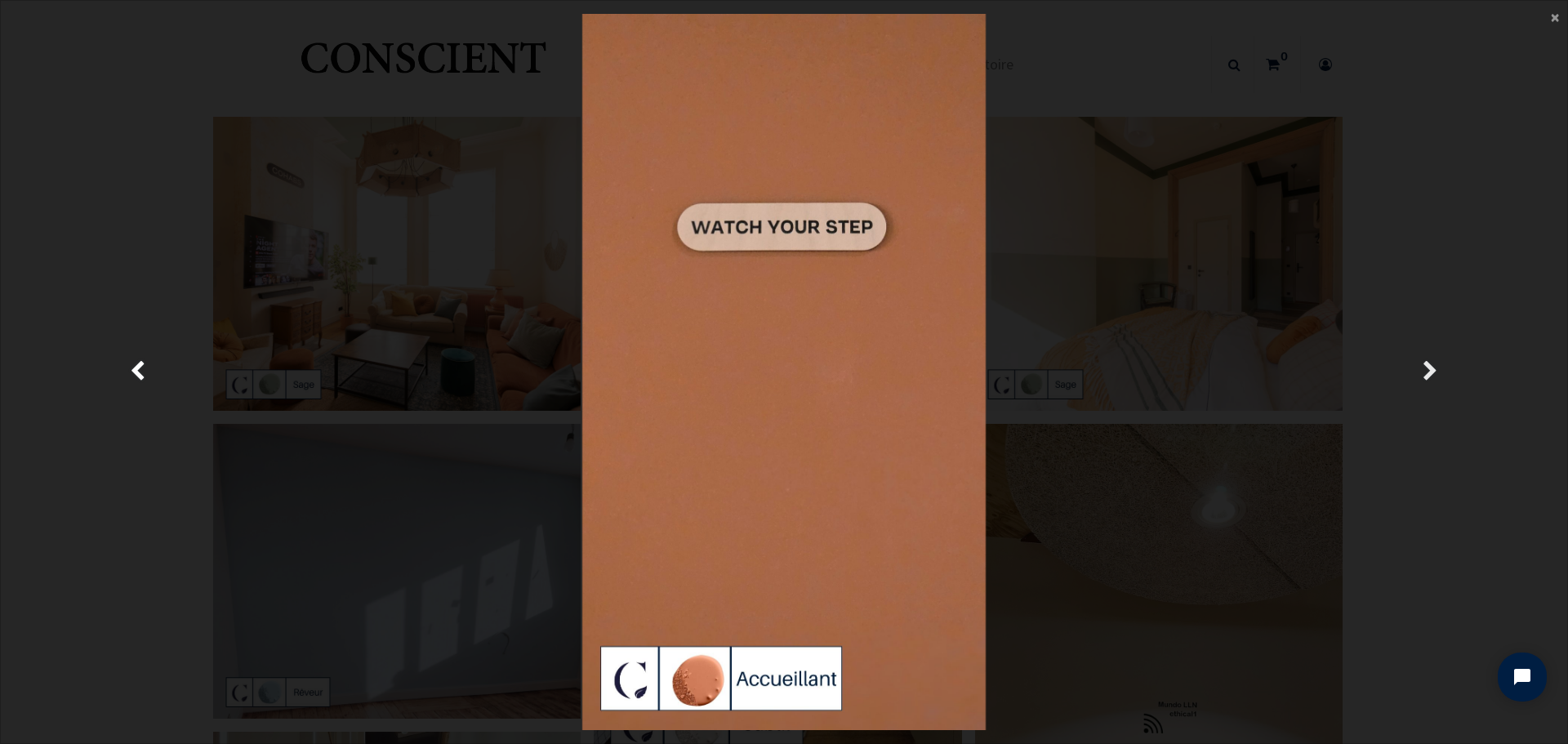
click at [1437, 274] on link "Suivante" at bounding box center [1431, 372] width 228 height 716
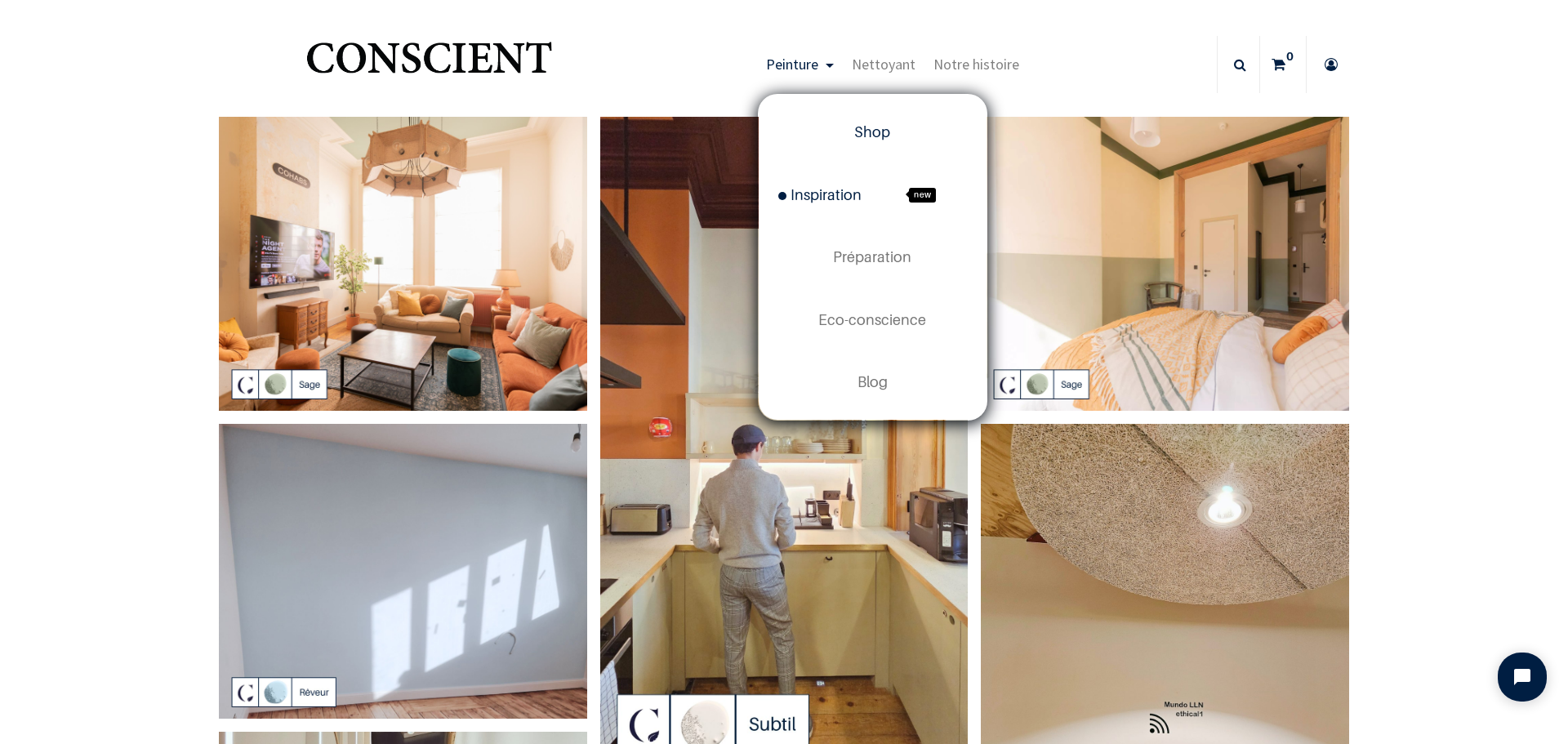
click at [860, 125] on span "Shop" at bounding box center [872, 131] width 36 height 17
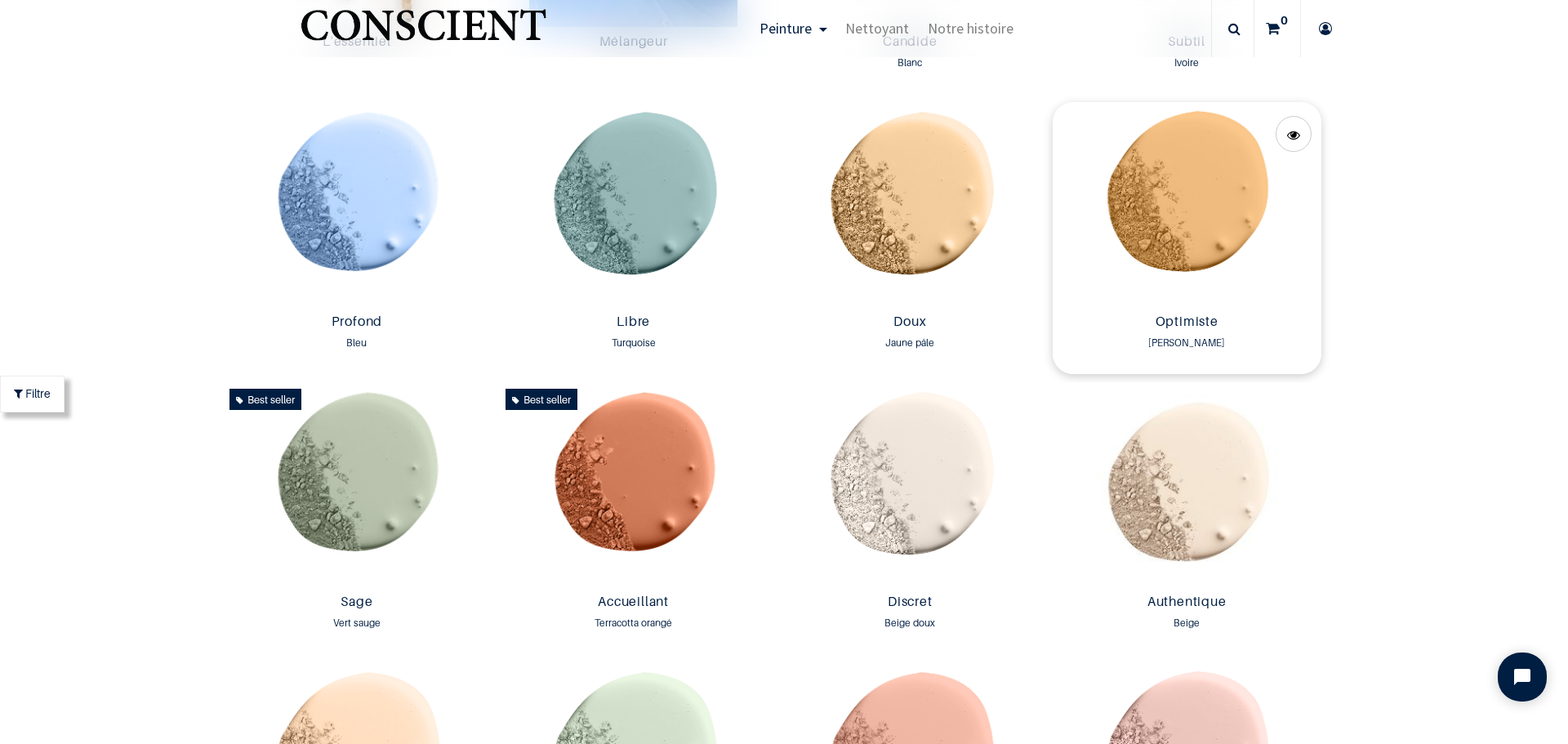
scroll to position [1144, 0]
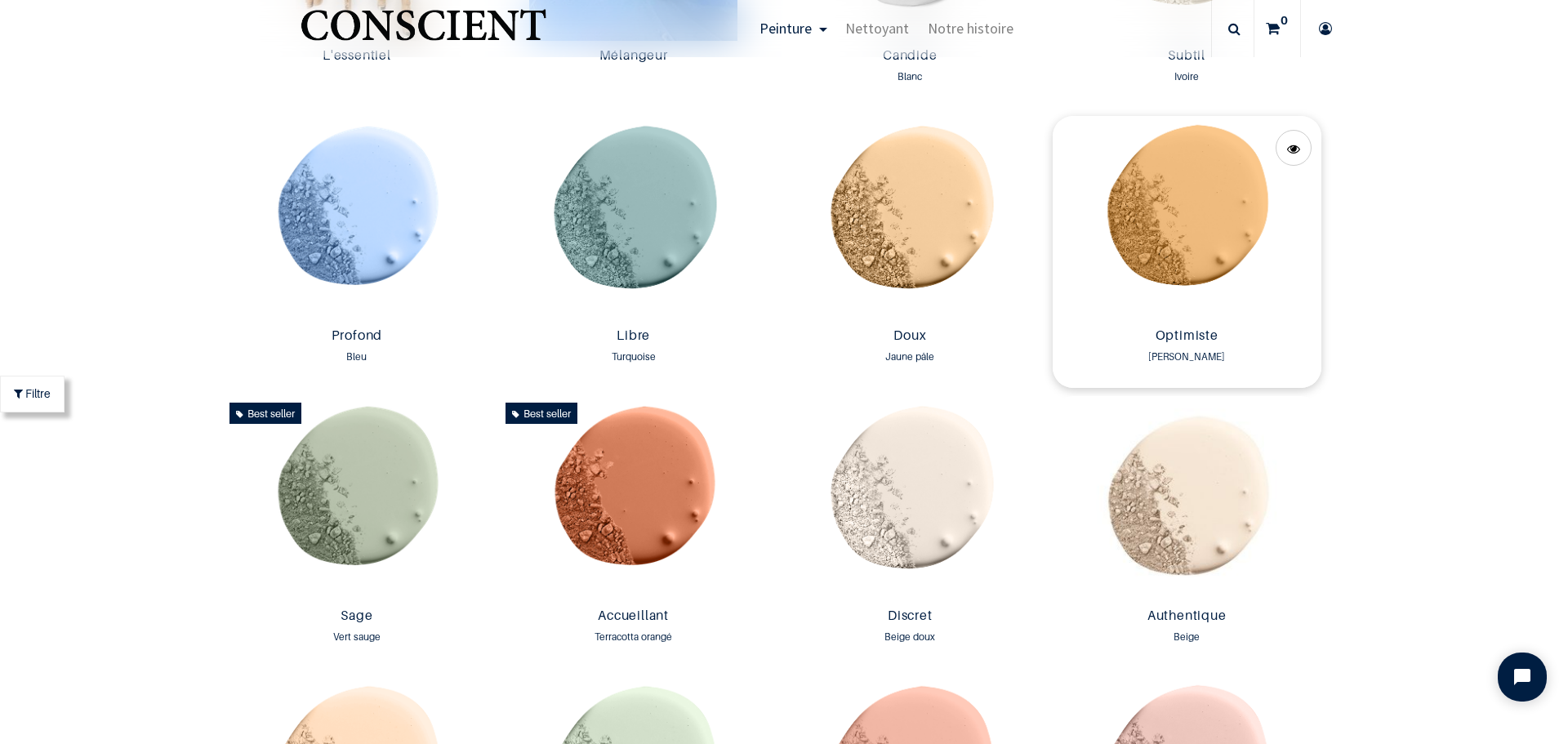
click at [1187, 277] on img at bounding box center [1187, 218] width 269 height 204
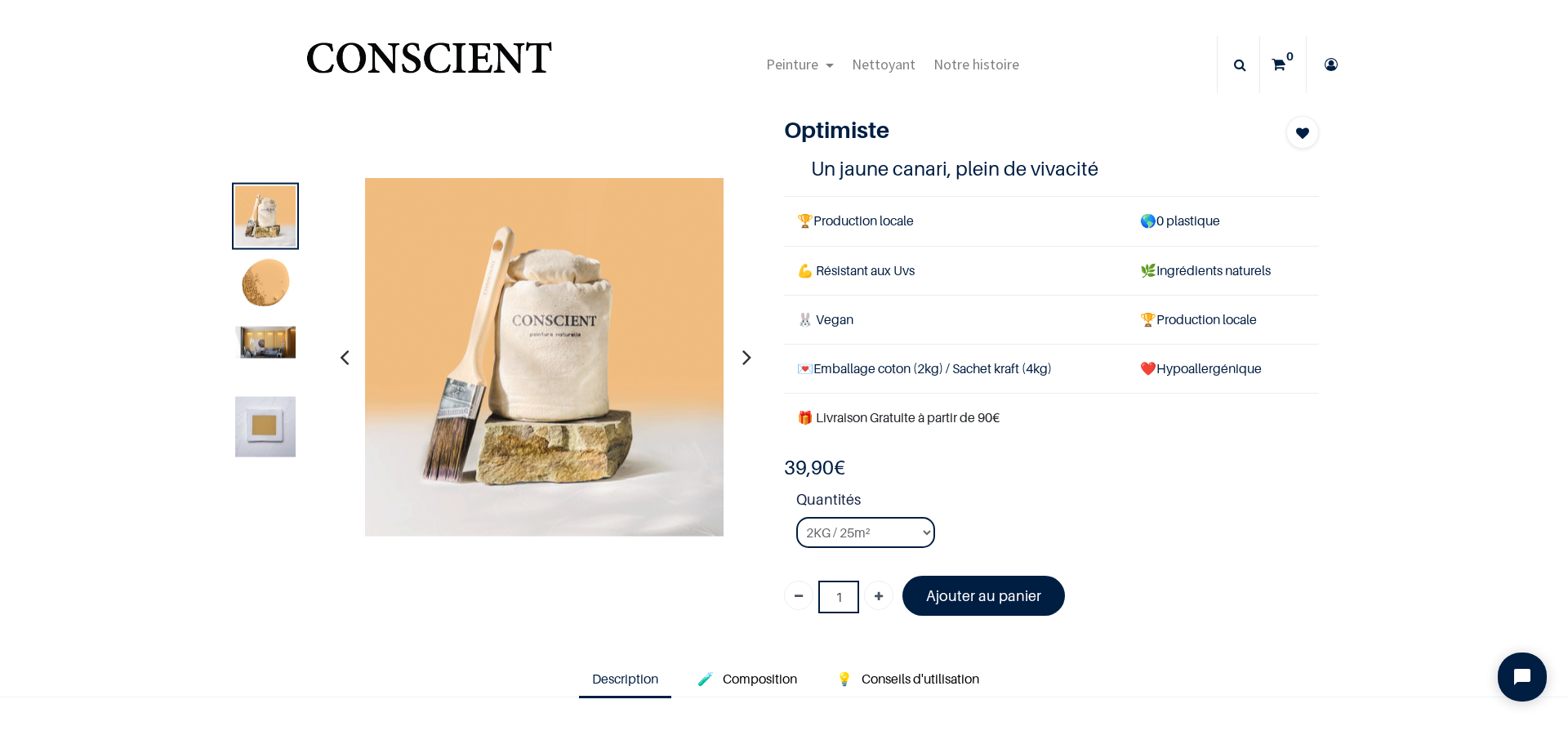
click at [257, 339] on img at bounding box center [265, 342] width 61 height 32
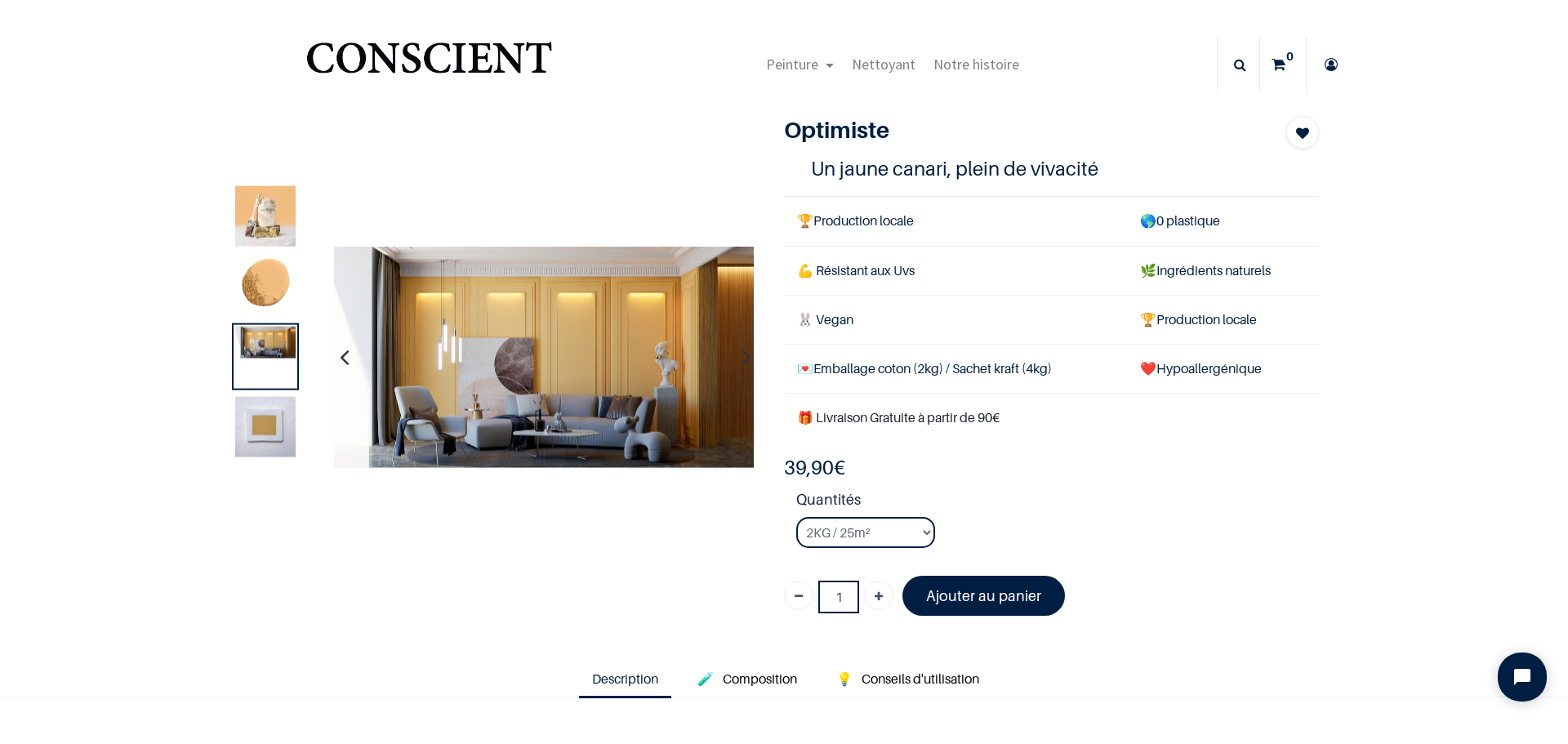
click at [260, 426] on img at bounding box center [265, 426] width 61 height 61
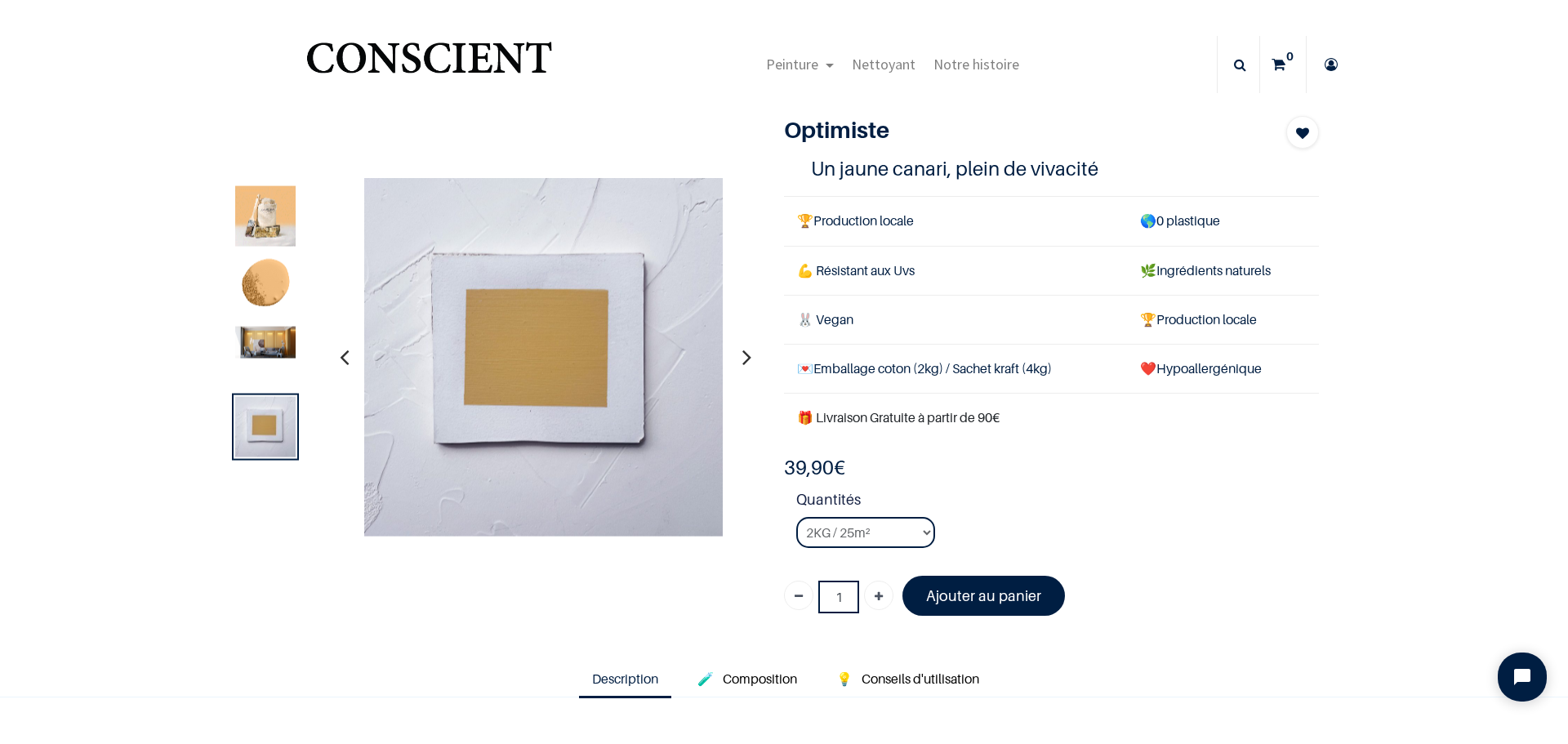
click at [265, 278] on img at bounding box center [265, 285] width 61 height 61
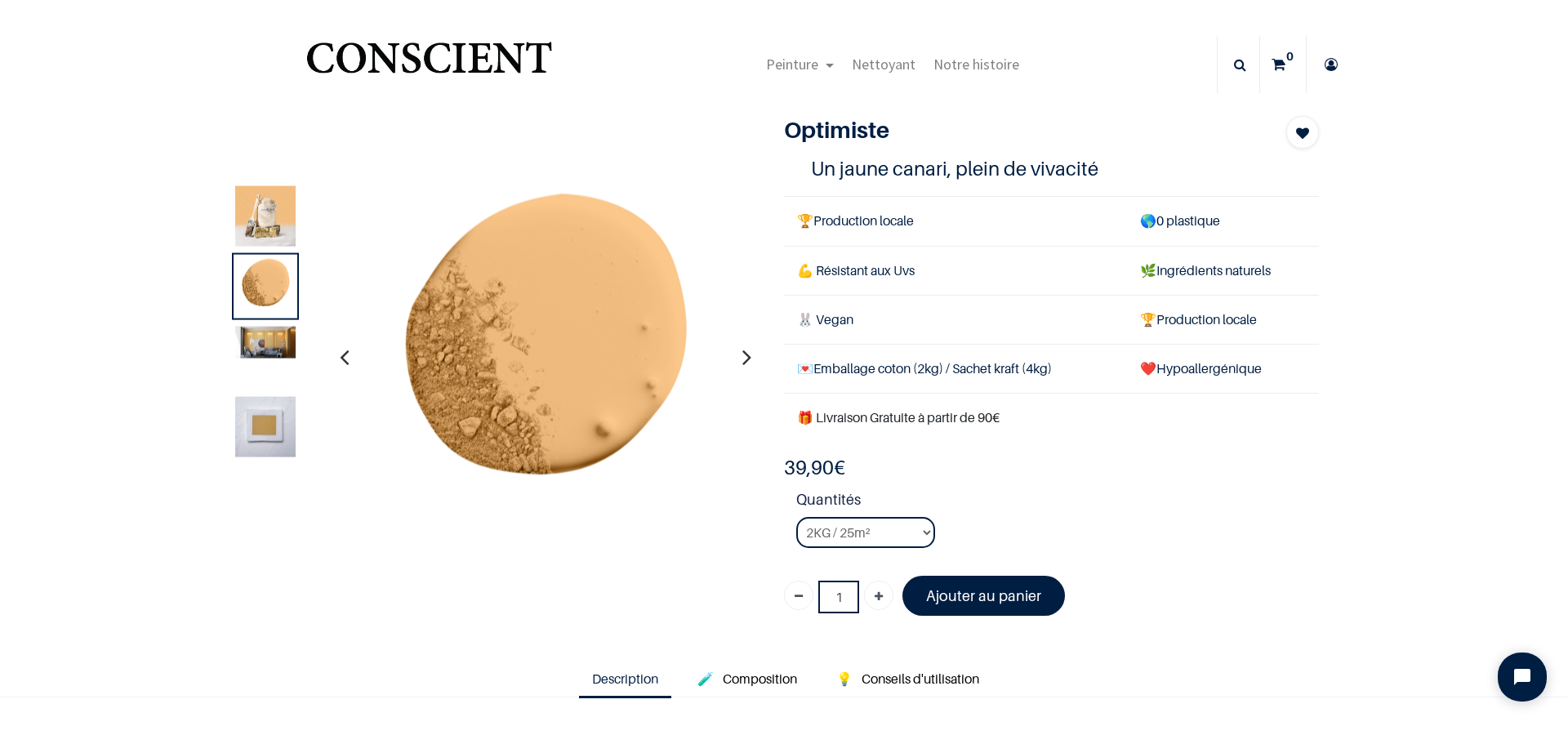
click at [274, 216] on img at bounding box center [265, 215] width 61 height 61
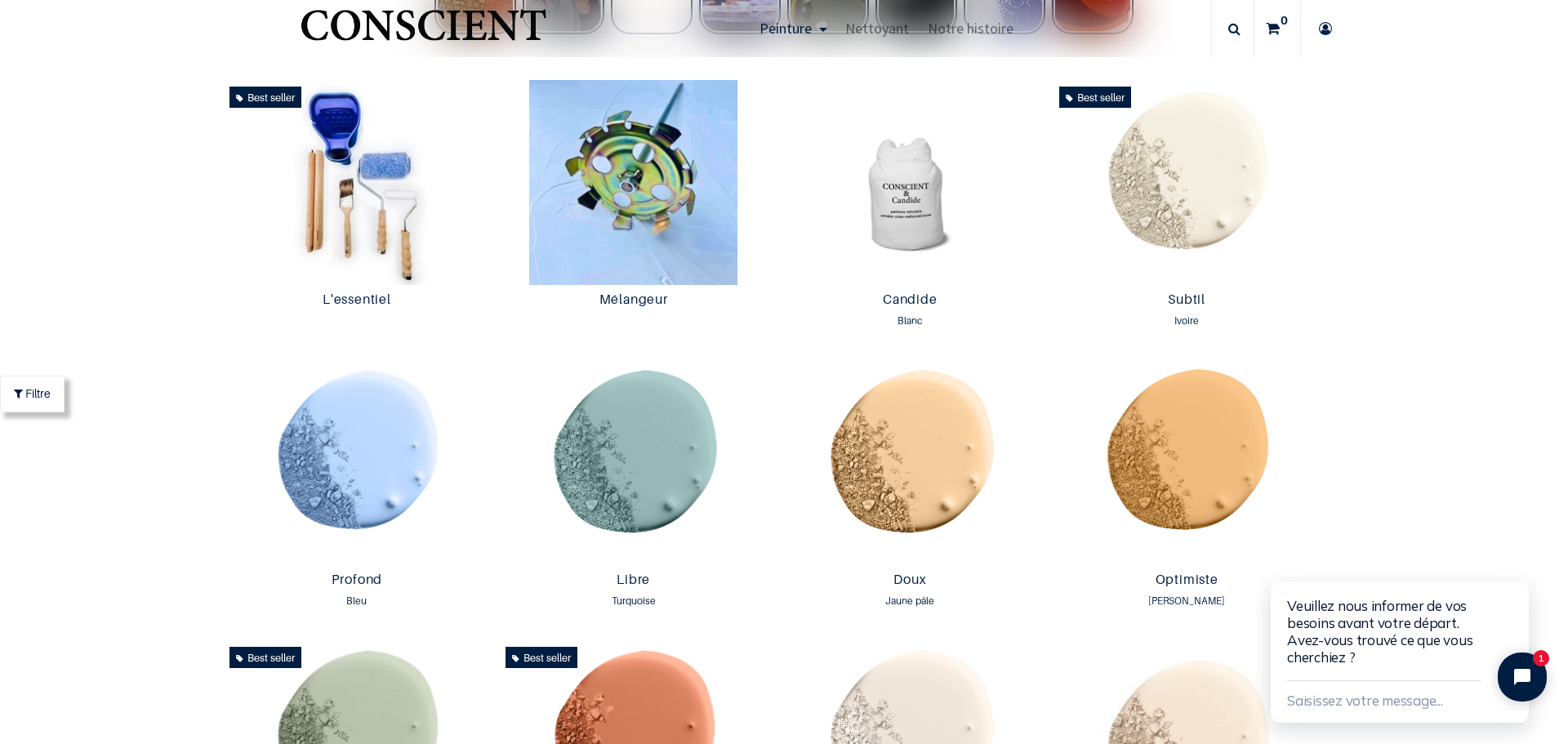
scroll to position [899, 0]
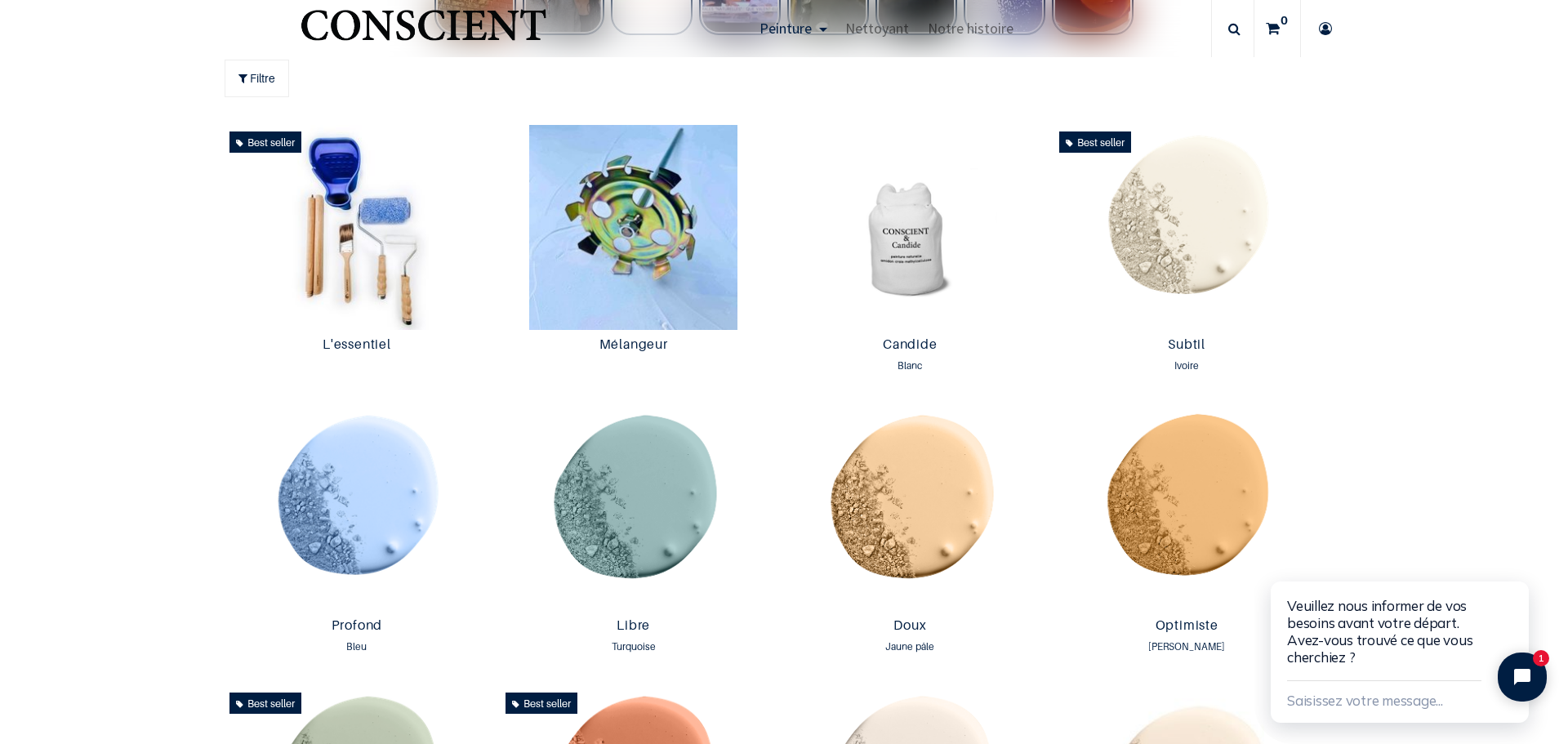
click at [1323, 22] on icon at bounding box center [1325, 28] width 26 height 57
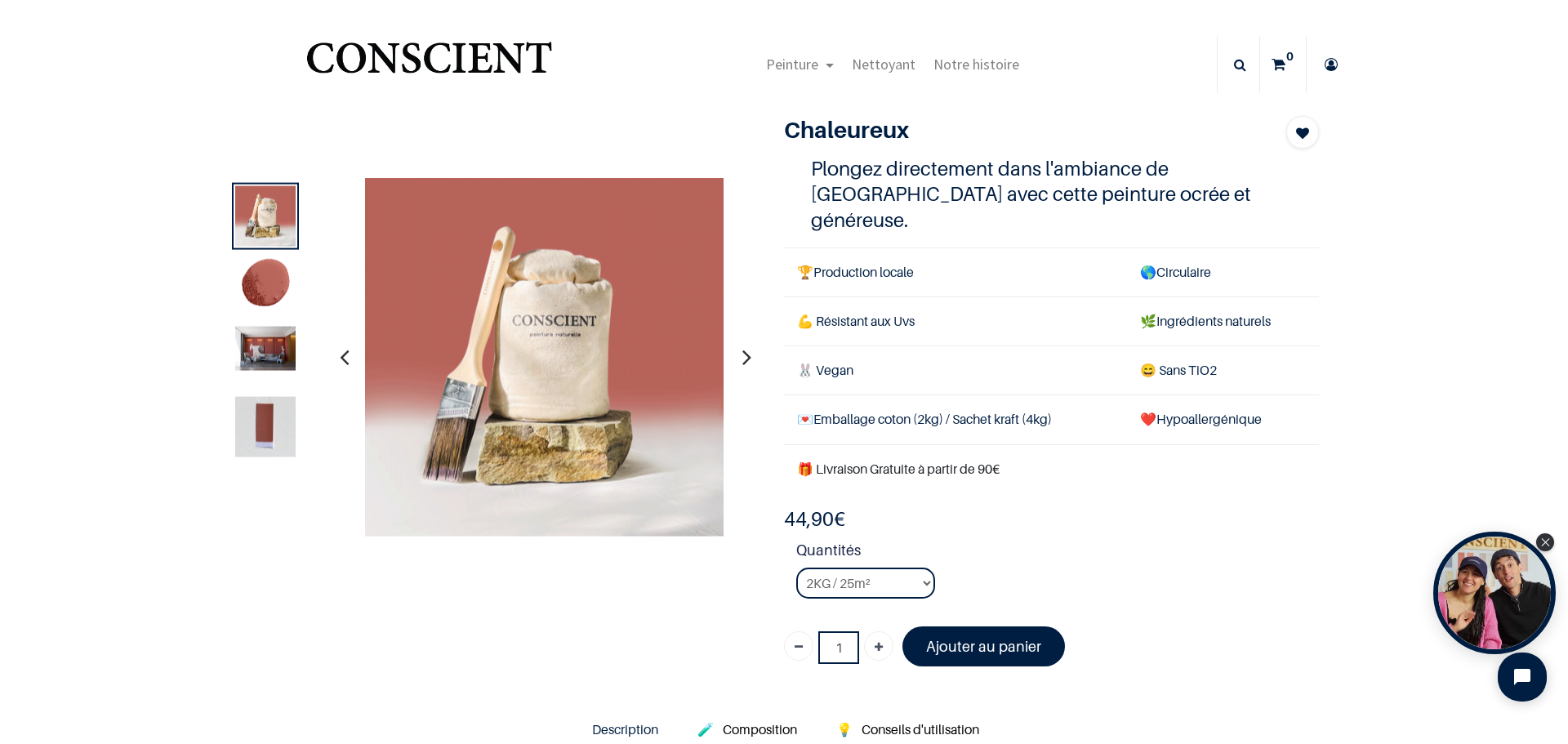
click at [260, 342] on img at bounding box center [265, 347] width 61 height 44
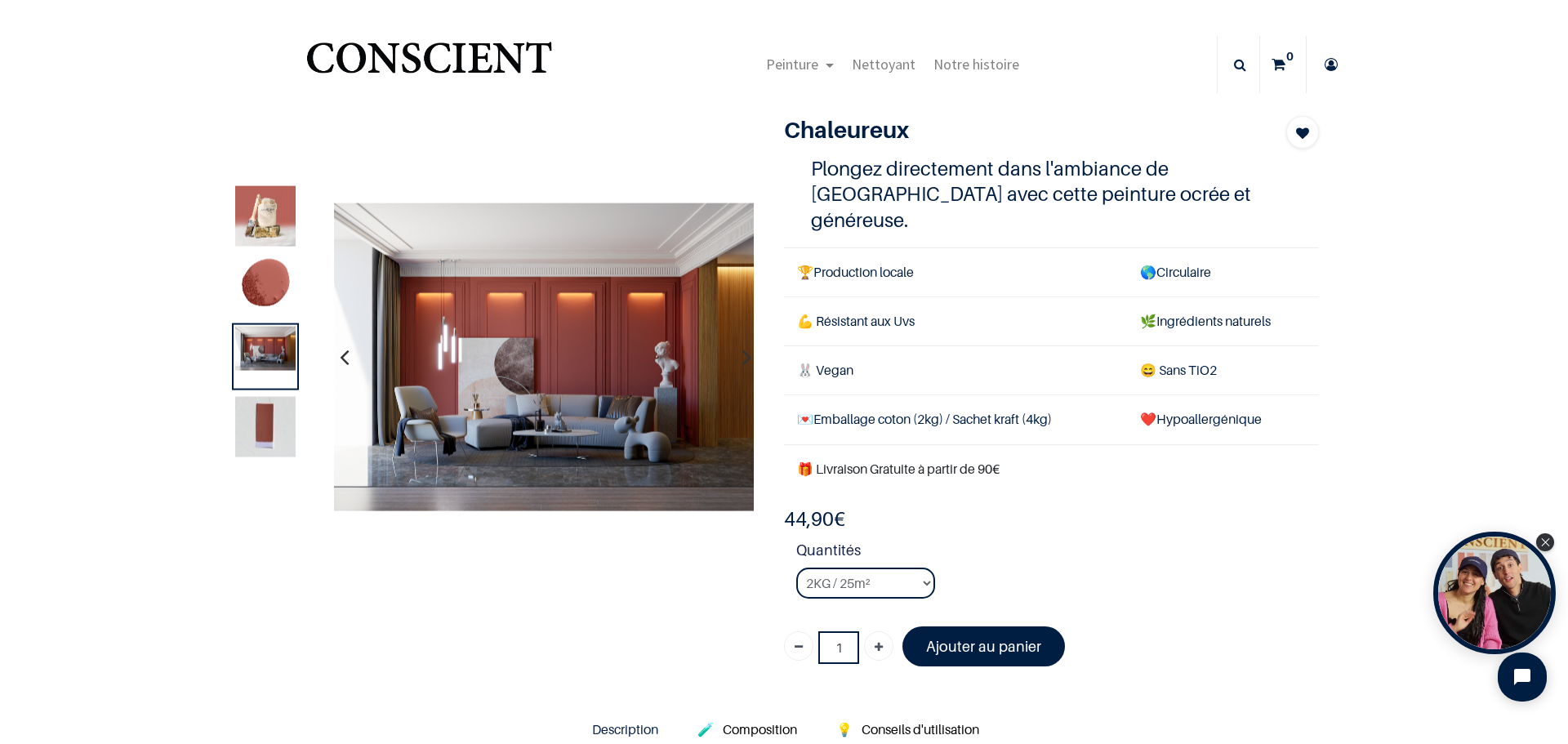
click at [260, 431] on img at bounding box center [265, 426] width 61 height 61
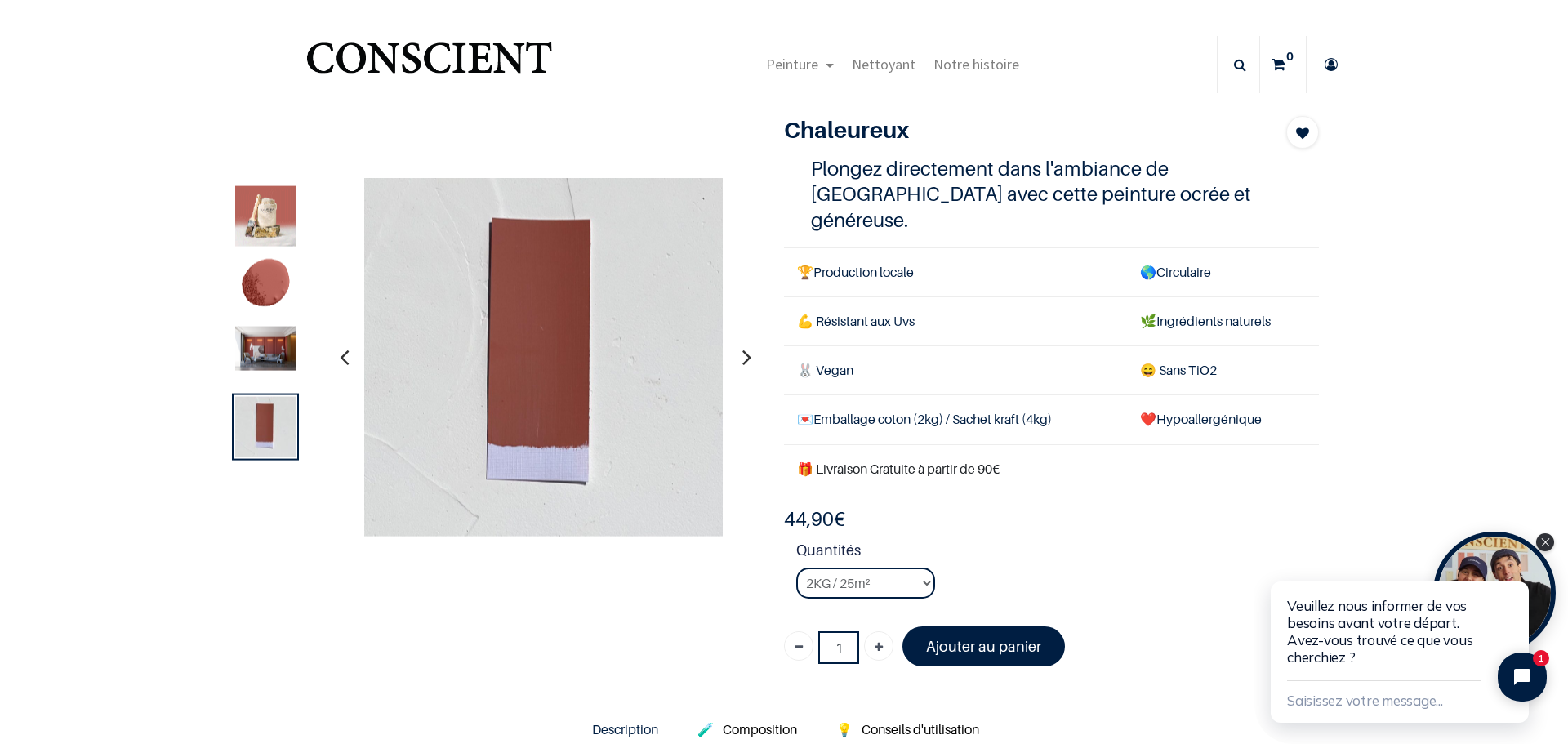
click at [257, 342] on img at bounding box center [265, 347] width 61 height 44
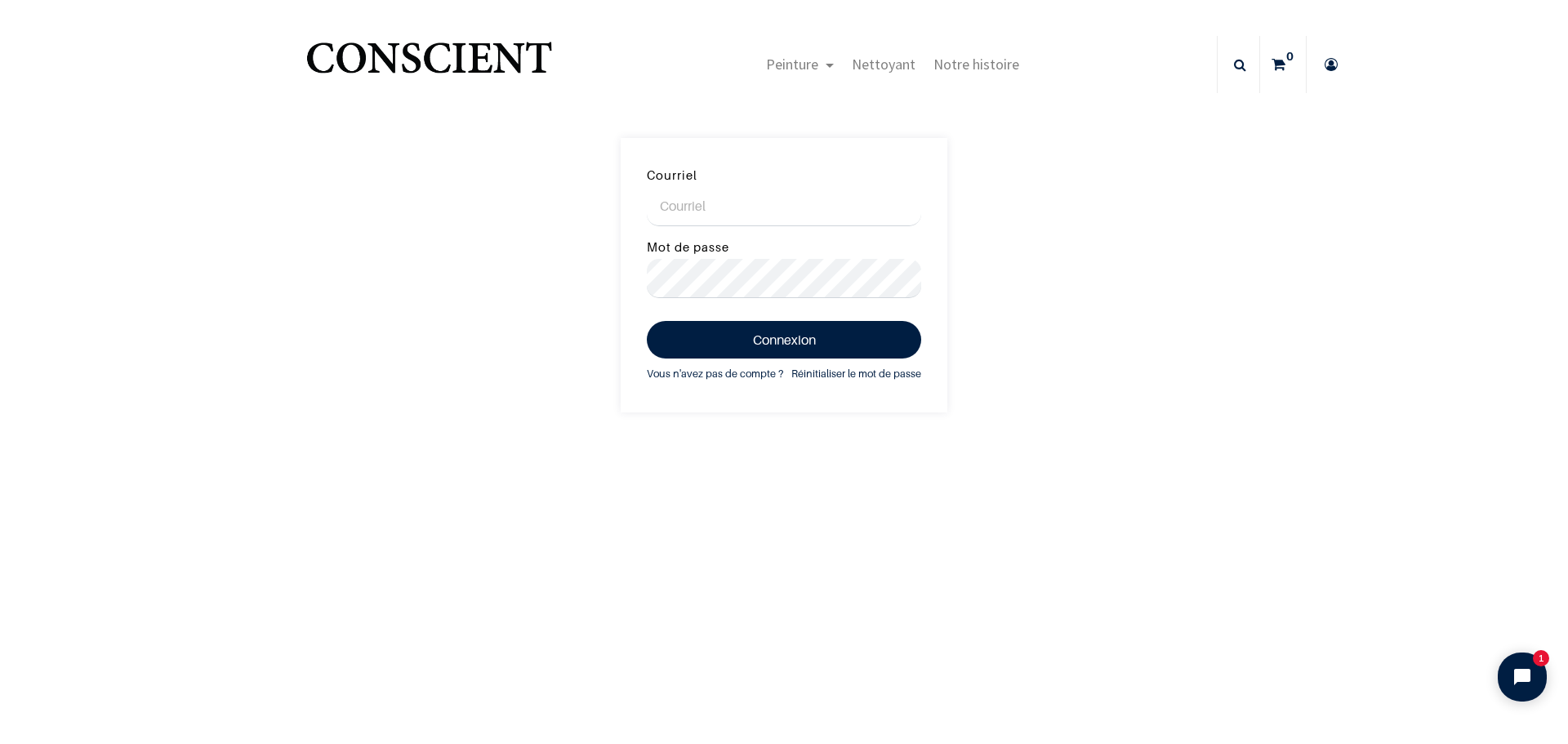
click at [690, 202] on input "Courriel" at bounding box center [784, 206] width 275 height 39
type input "marie.steinier@gmail.com"
click at [647, 321] on button "Connexion" at bounding box center [784, 339] width 275 height 37
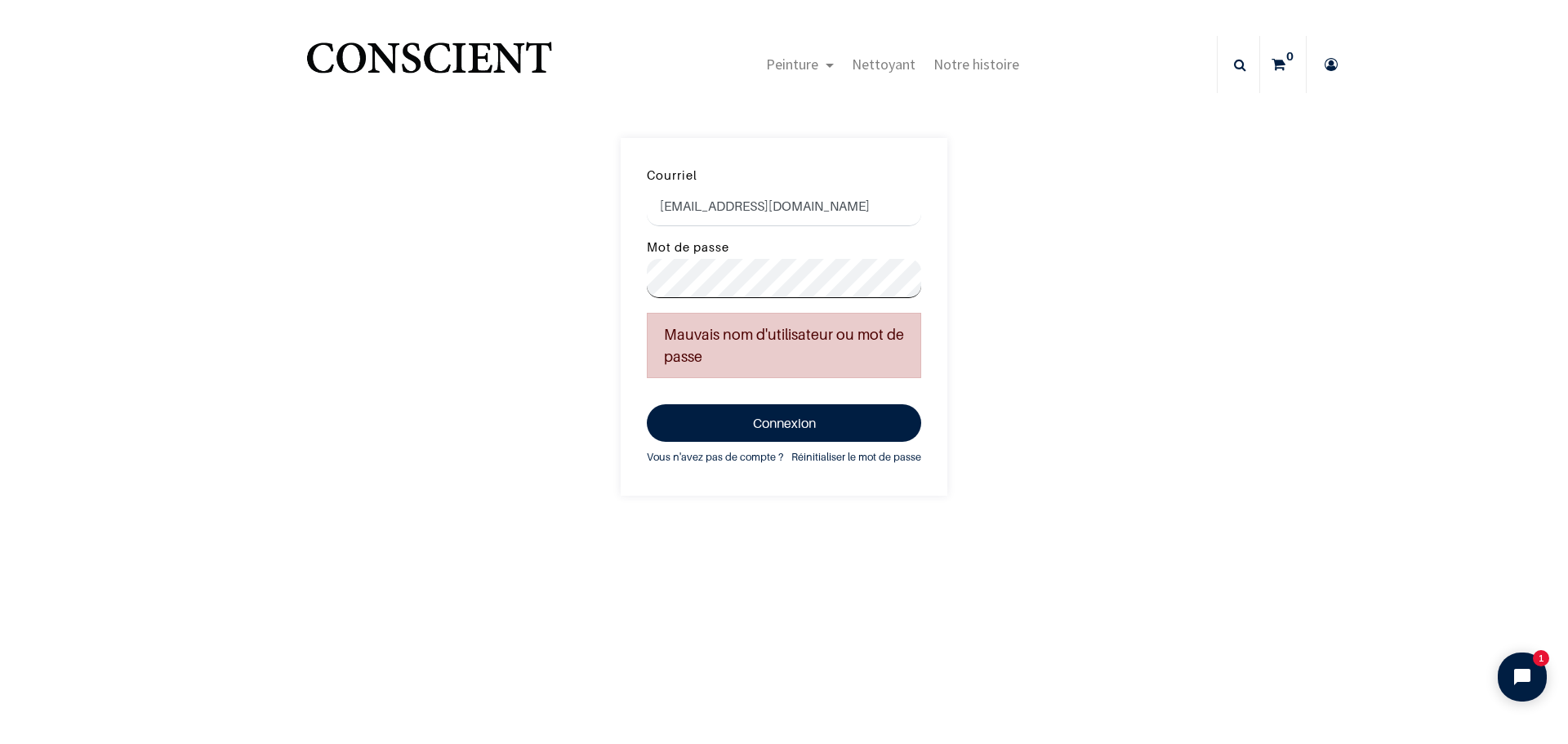
click at [647, 404] on button "Connexion" at bounding box center [784, 422] width 275 height 37
click at [833, 451] on link "Réinitialiser le mot de passe" at bounding box center [856, 457] width 130 height 18
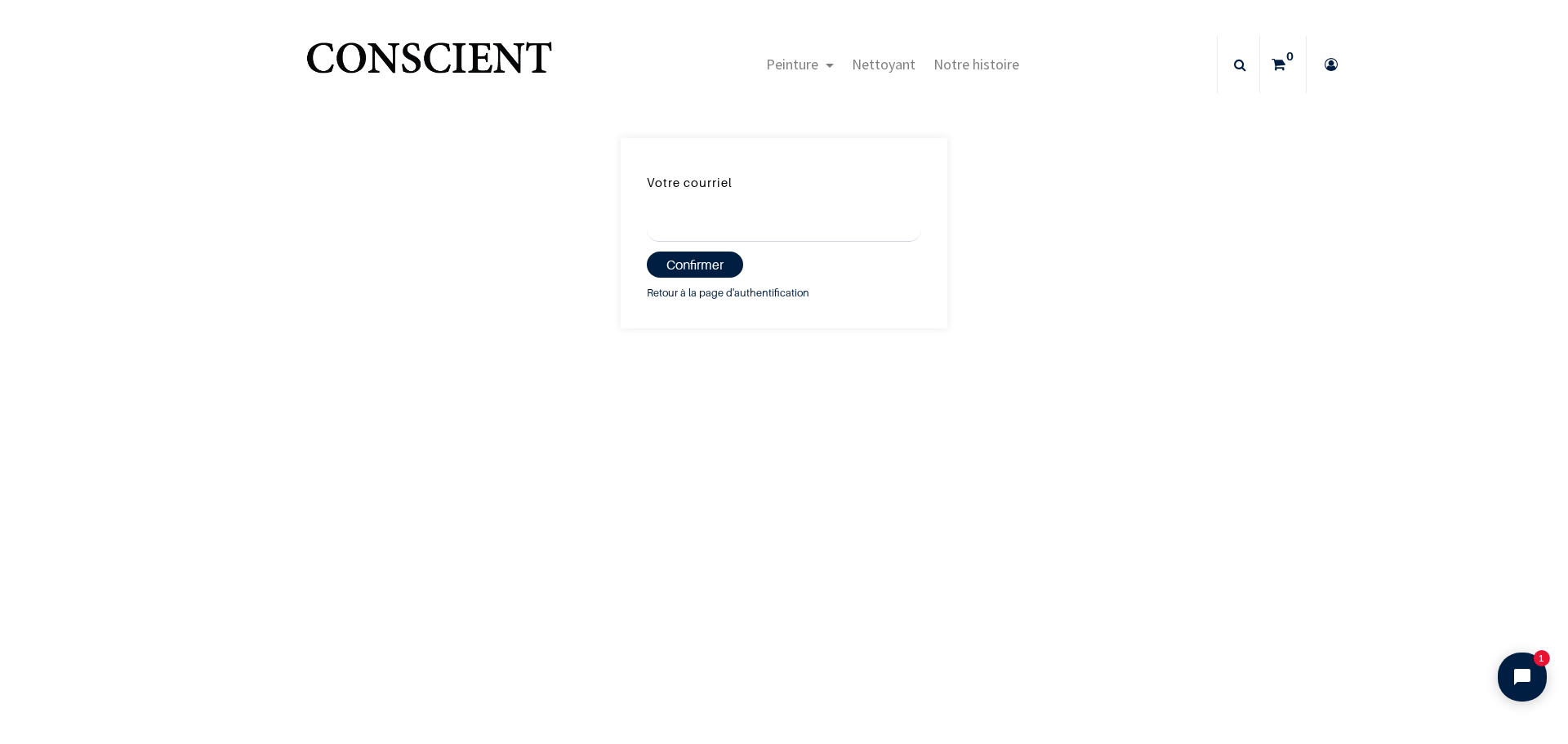
click at [749, 236] on input "Votre courriel" at bounding box center [784, 223] width 275 height 39
type input "[PERSON_NAME][EMAIL_ADDRESS][DOMAIN_NAME]"
click at [701, 263] on button "Confirmer" at bounding box center [695, 264] width 96 height 26
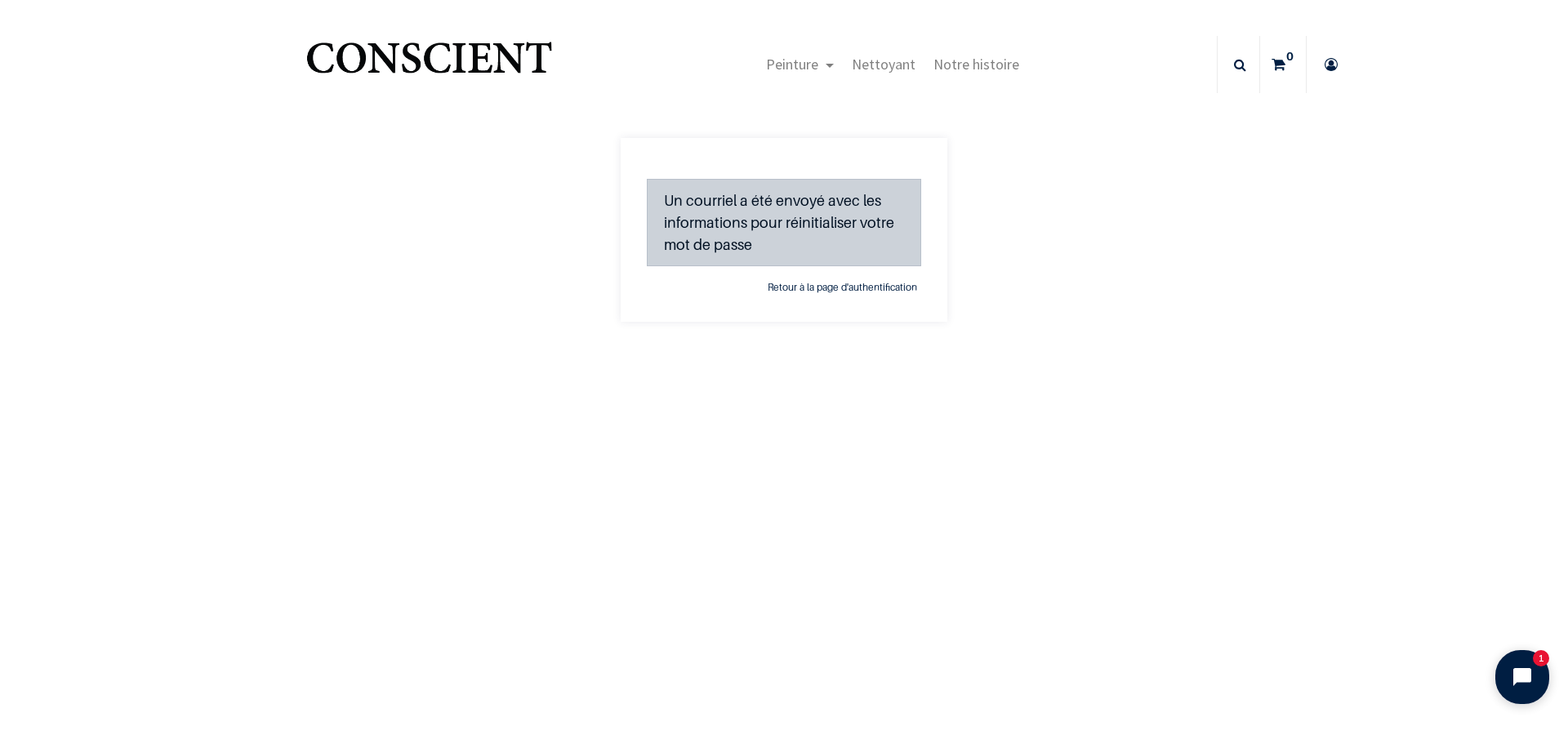
click at [1516, 676] on icon "Open chat widget" at bounding box center [1523, 677] width 18 height 18
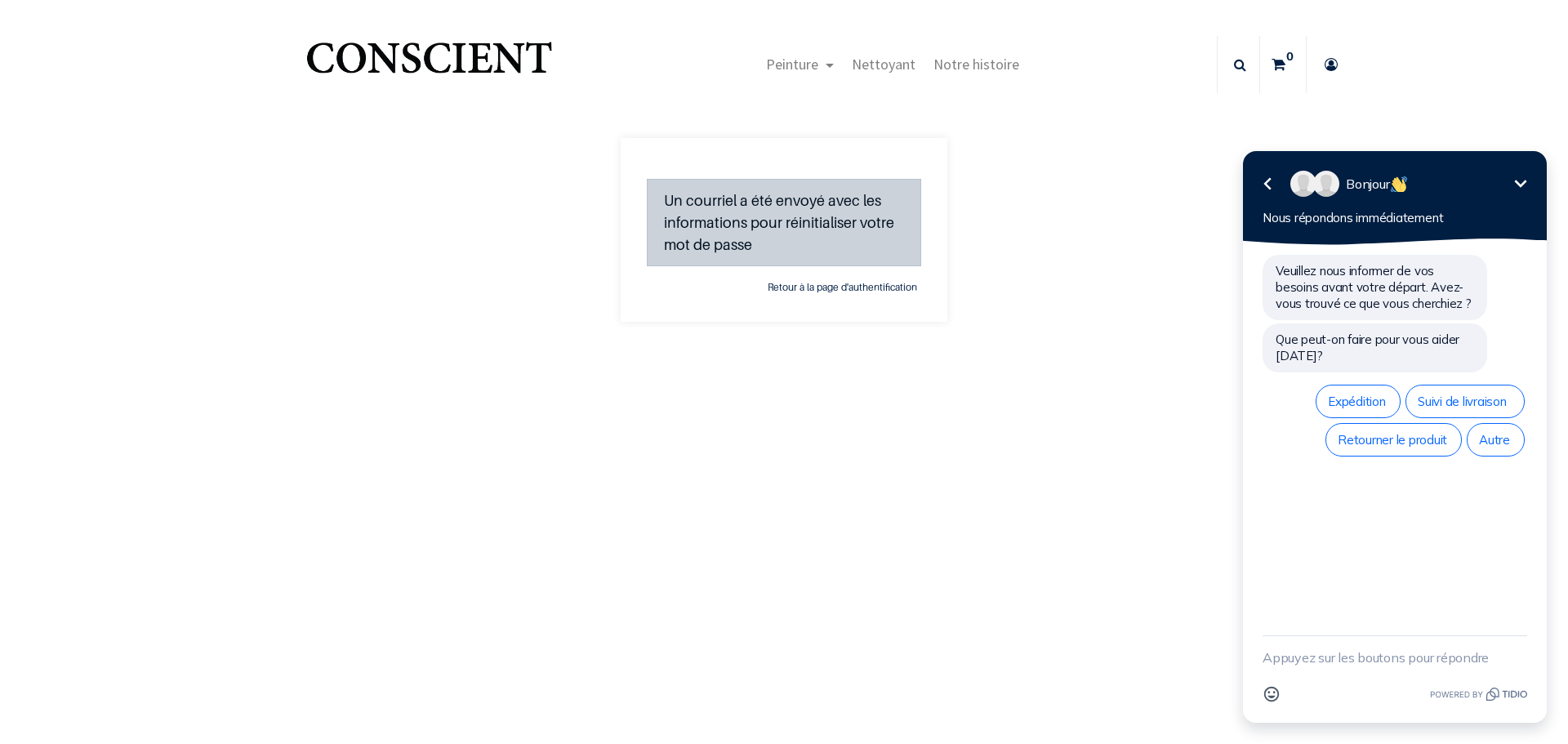
click at [1522, 186] on icon "Réduire" at bounding box center [1521, 184] width 20 height 20
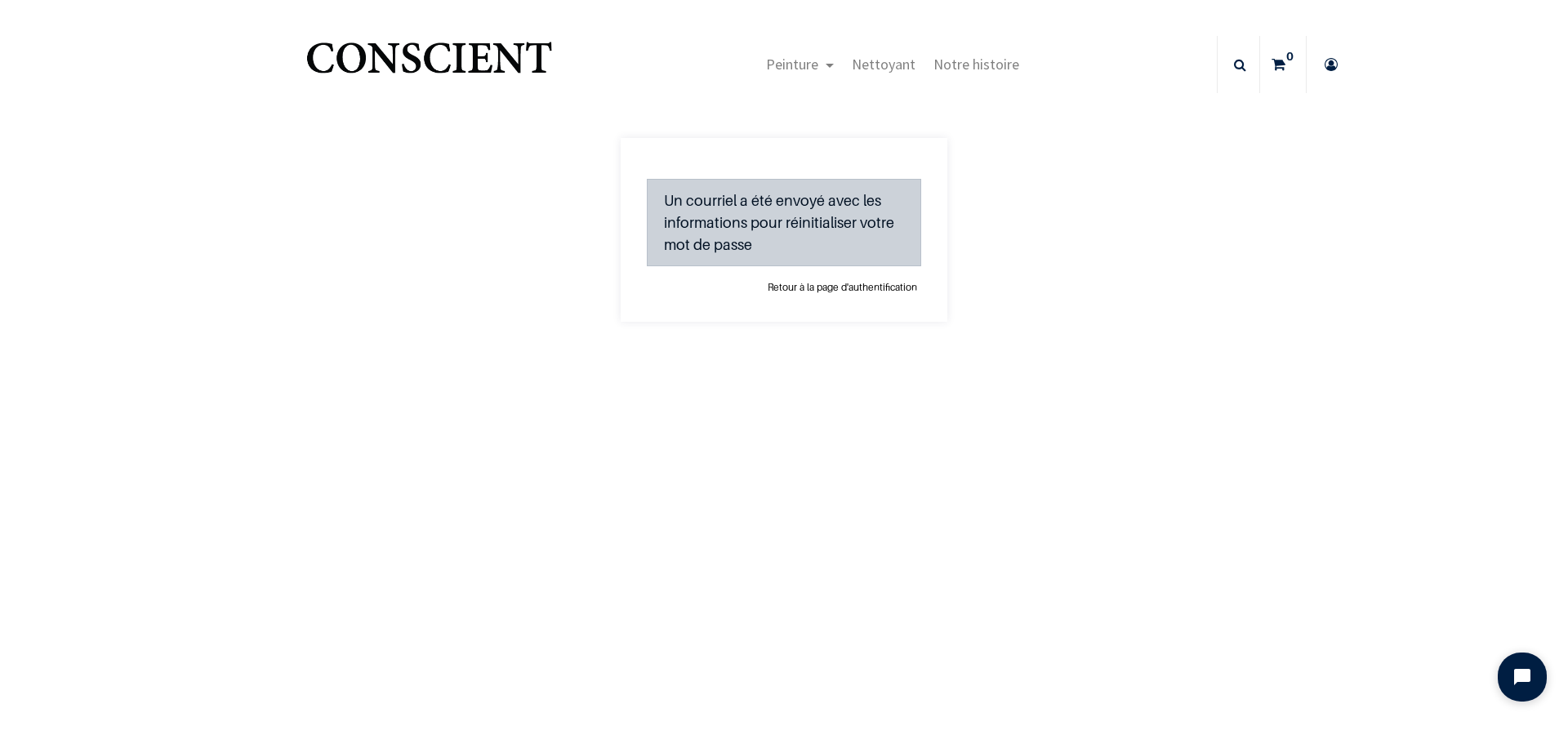
click at [834, 287] on link "Retour à la page d'authentification" at bounding box center [843, 288] width 158 height 17
